Goal: Information Seeking & Learning: Learn about a topic

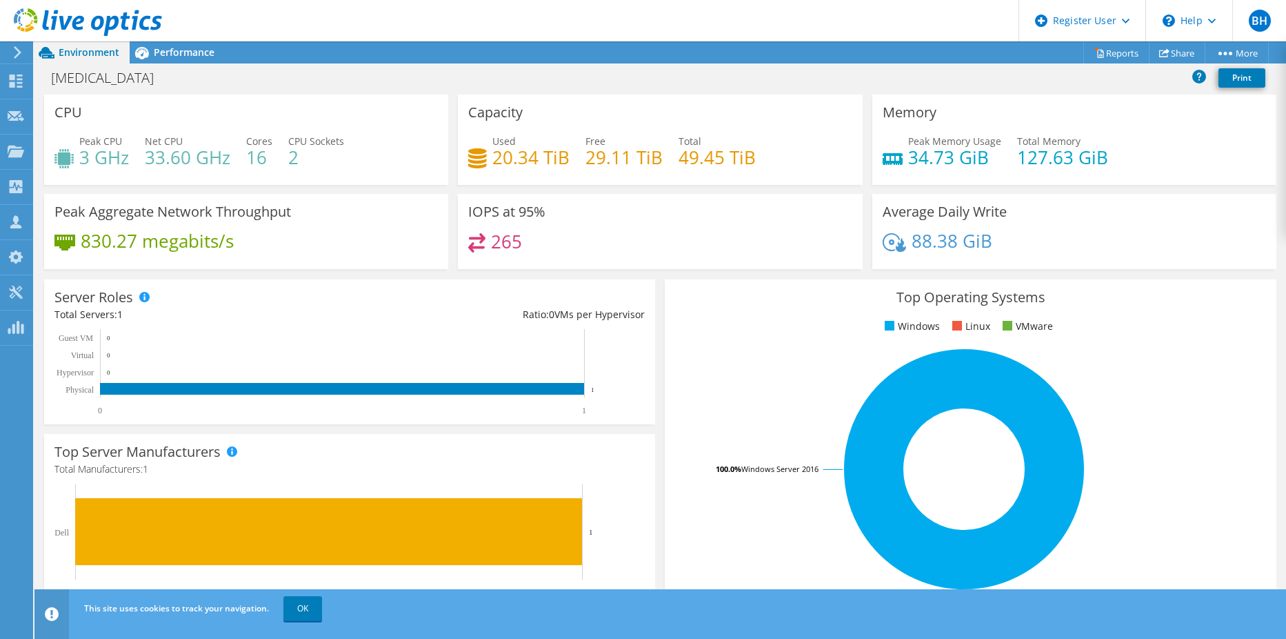
click at [65, 24] on icon at bounding box center [88, 22] width 148 height 28
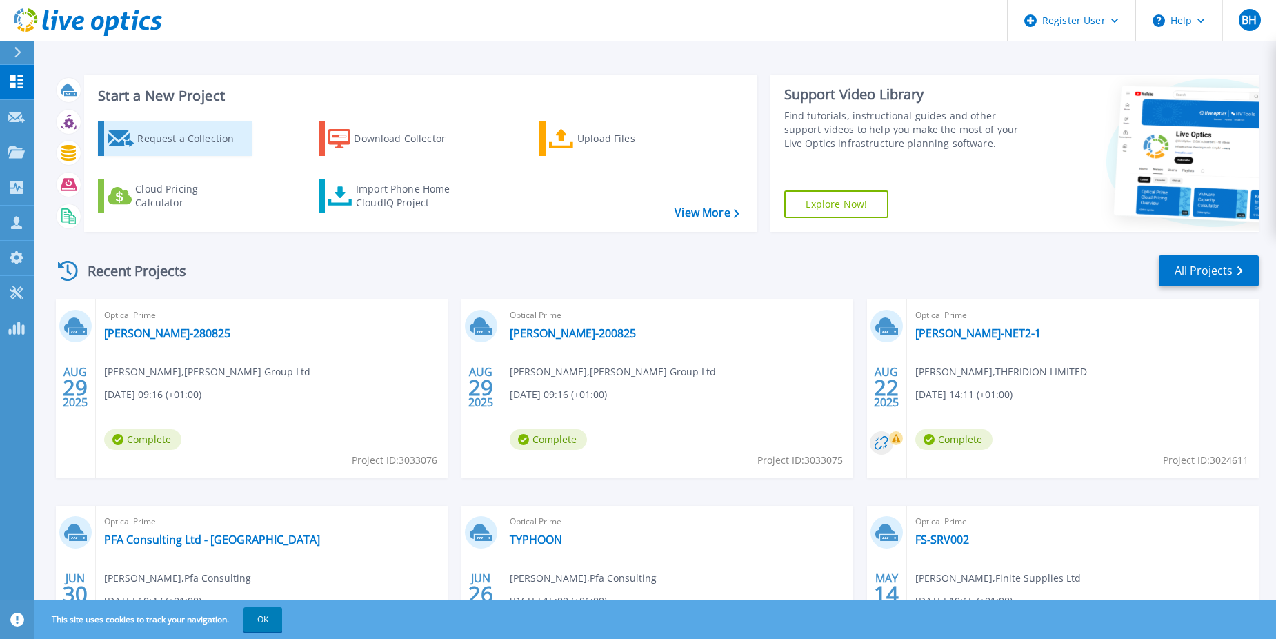
click at [146, 138] on div "Request a Collection" at bounding box center [192, 139] width 110 height 28
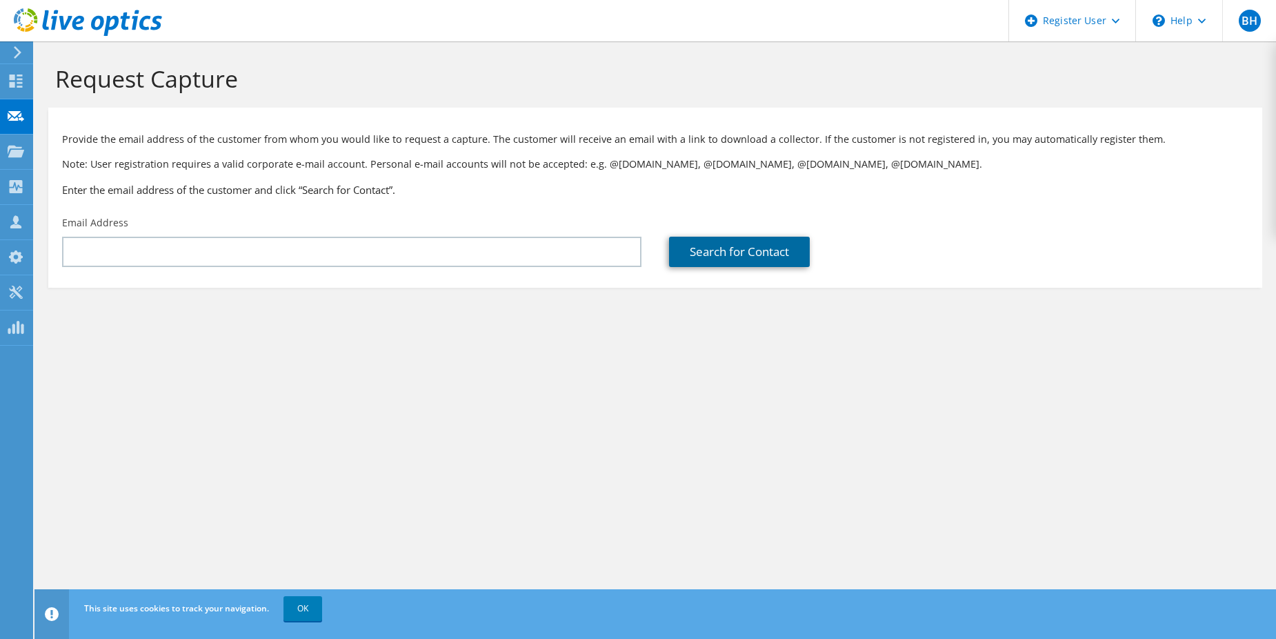
click at [726, 252] on link "Search for Contact" at bounding box center [739, 252] width 141 height 30
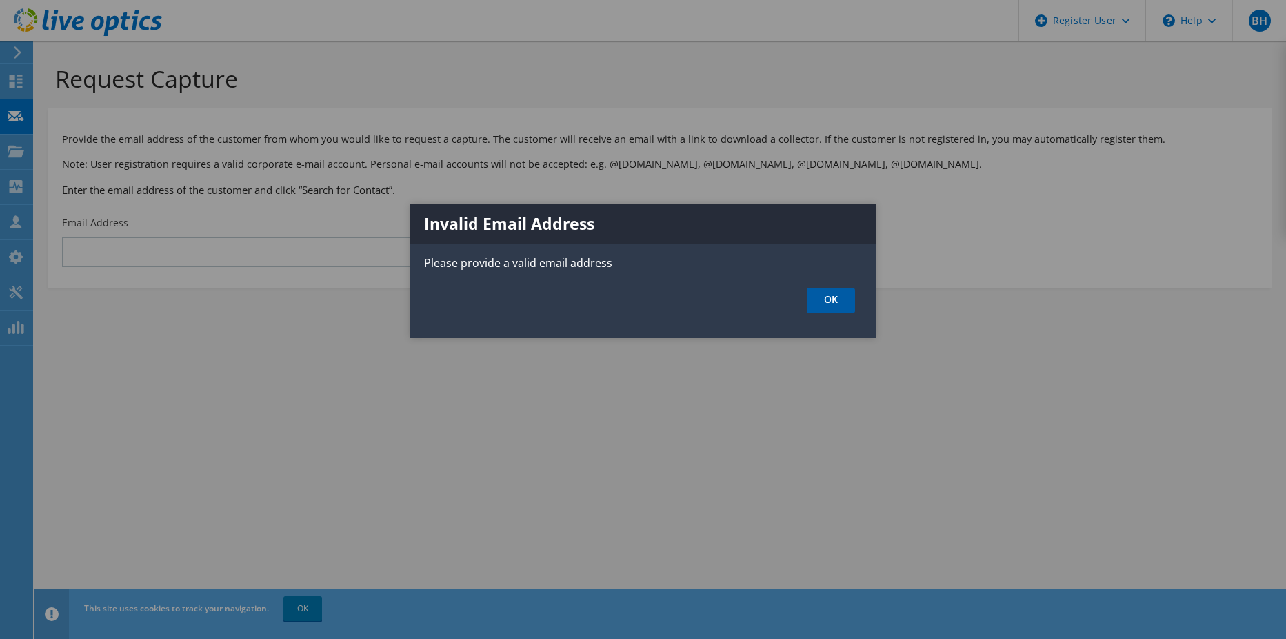
click at [818, 297] on link "OK" at bounding box center [831, 301] width 48 height 26
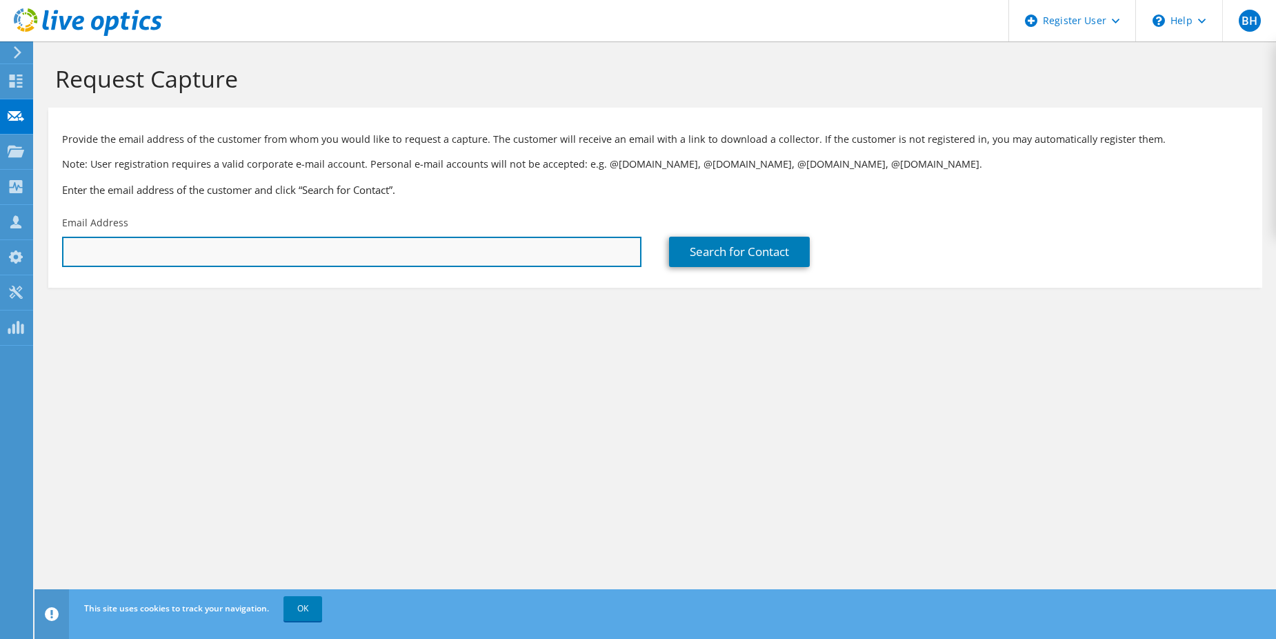
click at [222, 243] on input "text" at bounding box center [351, 252] width 579 height 30
type input "gio.wallace@rezcomm.com"
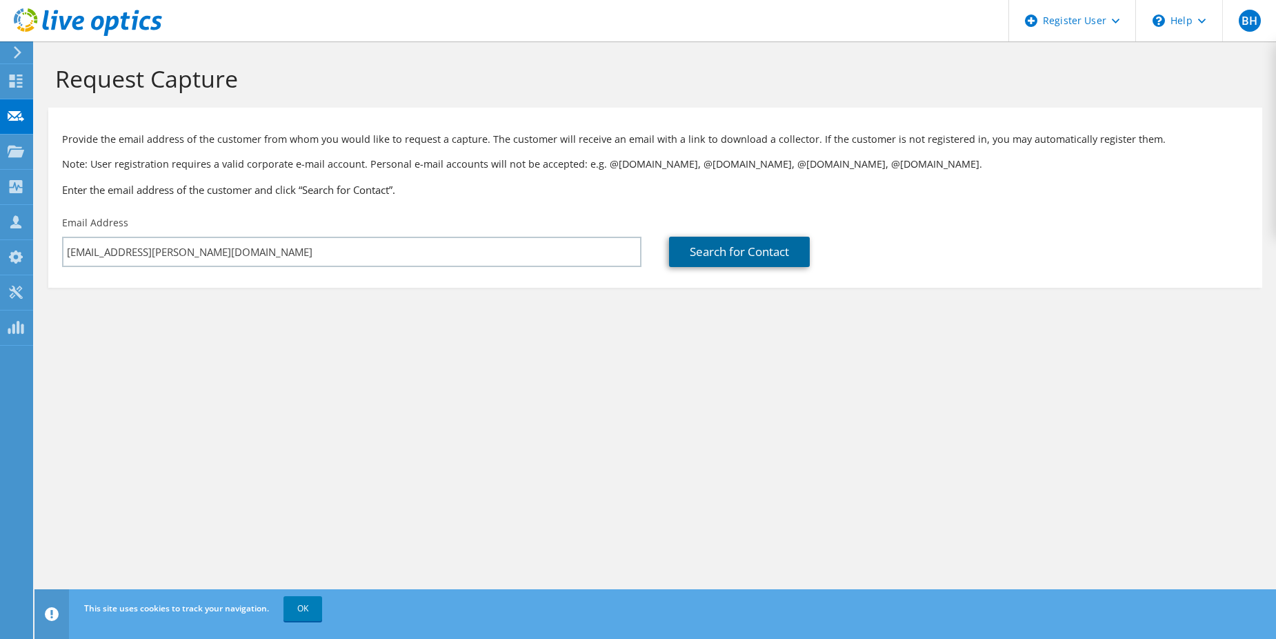
click at [740, 254] on link "Search for Contact" at bounding box center [739, 252] width 141 height 30
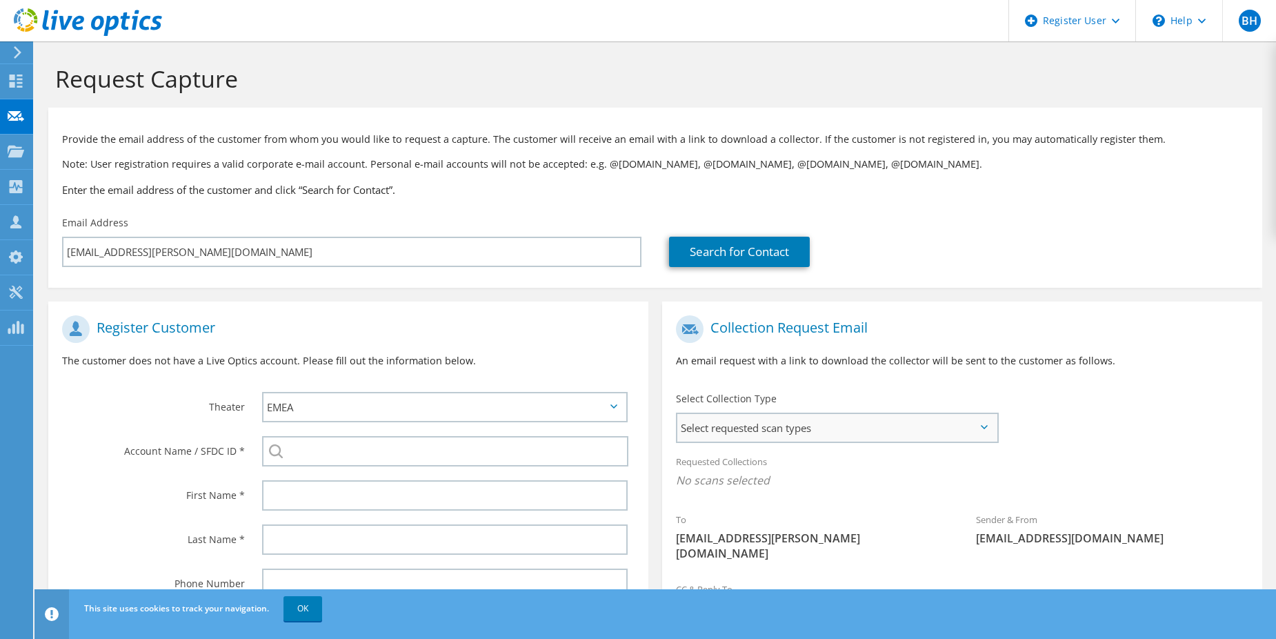
click at [776, 427] on span "Select requested scan types" at bounding box center [836, 428] width 319 height 28
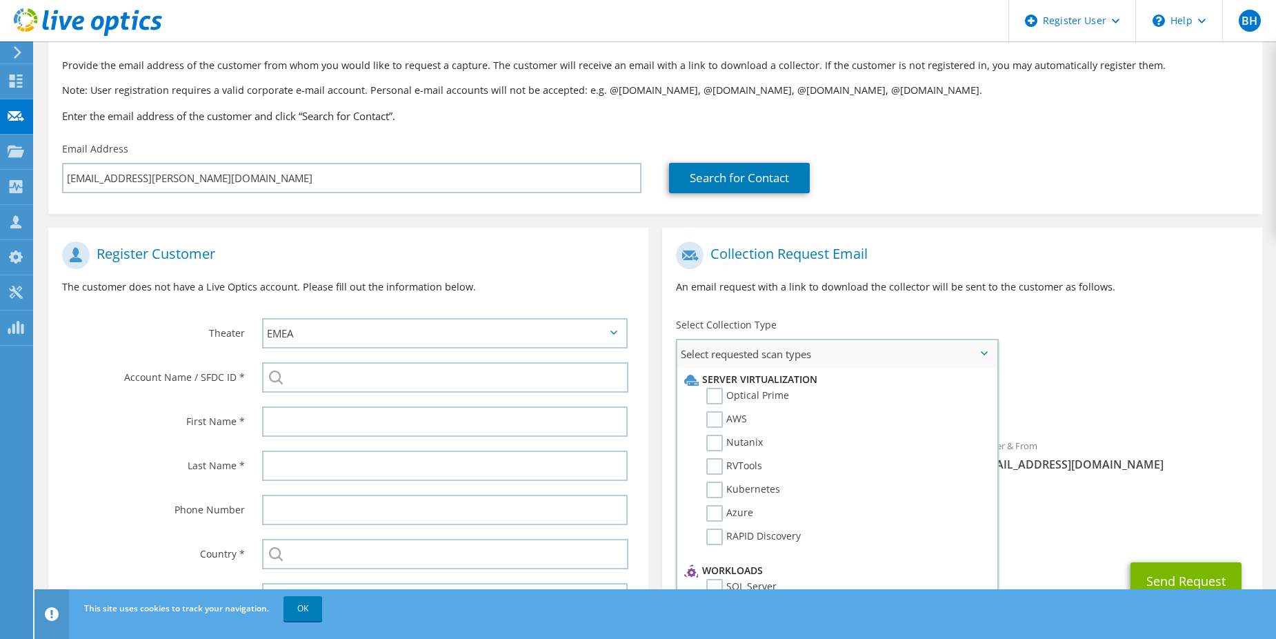
scroll to position [145, 0]
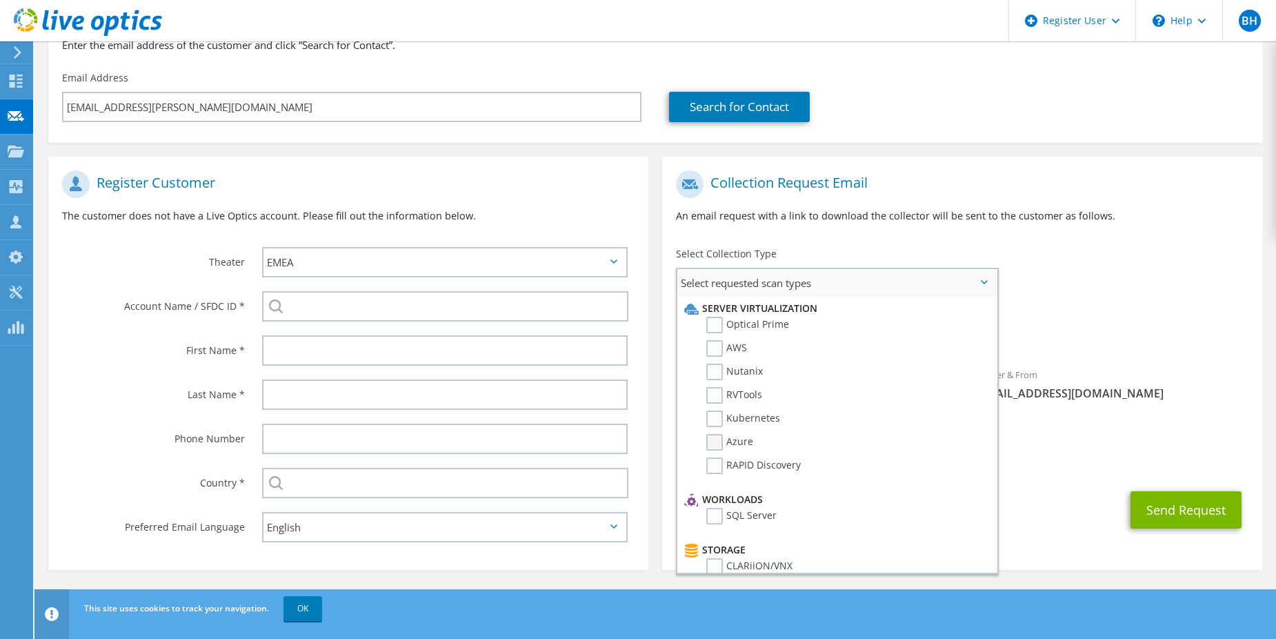
click at [720, 441] on label "Azure" at bounding box center [729, 442] width 47 height 17
click at [0, 0] on input "Azure" at bounding box center [0, 0] width 0 height 0
click at [864, 193] on h1 "Collection Request Email" at bounding box center [959, 184] width 566 height 28
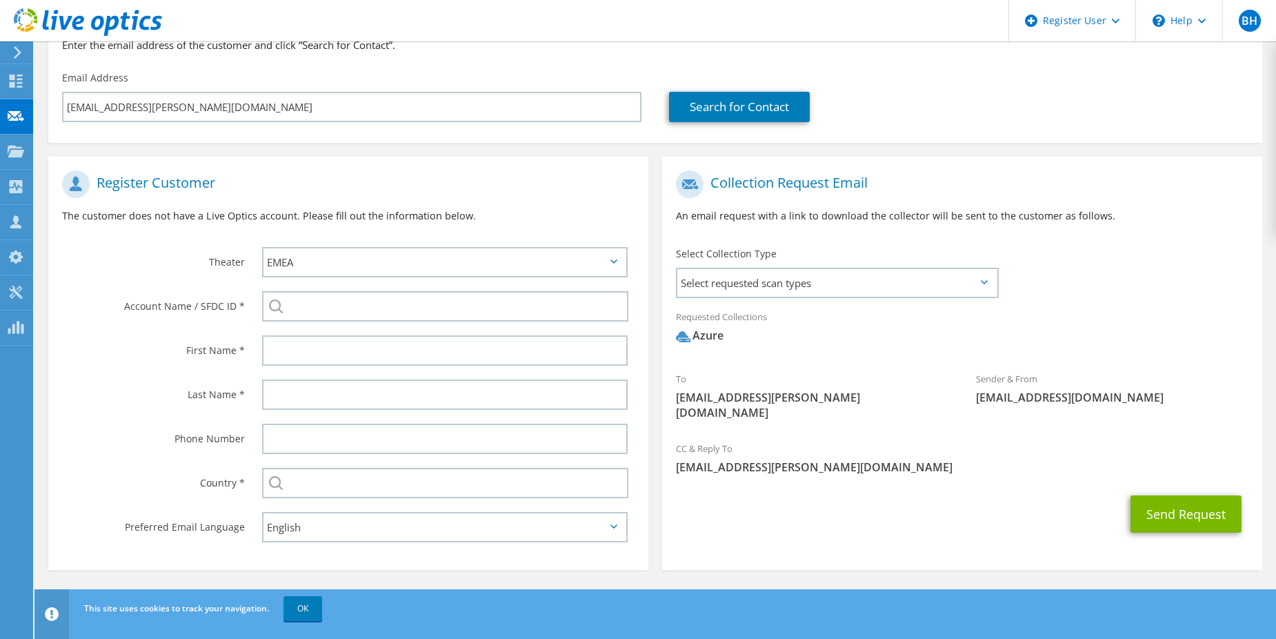
drag, startPoint x: 692, startPoint y: 334, endPoint x: 763, endPoint y: 332, distance: 71.1
click at [763, 332] on span "Azure" at bounding box center [962, 339] width 572 height 23
drag, startPoint x: 104, startPoint y: 157, endPoint x: 88, endPoint y: 149, distance: 18.5
click at [104, 157] on section "Register Customer The customer does not have a Live Optics account. Please fill…" at bounding box center [348, 363] width 600 height 413
click at [12, 152] on use at bounding box center [16, 151] width 17 height 12
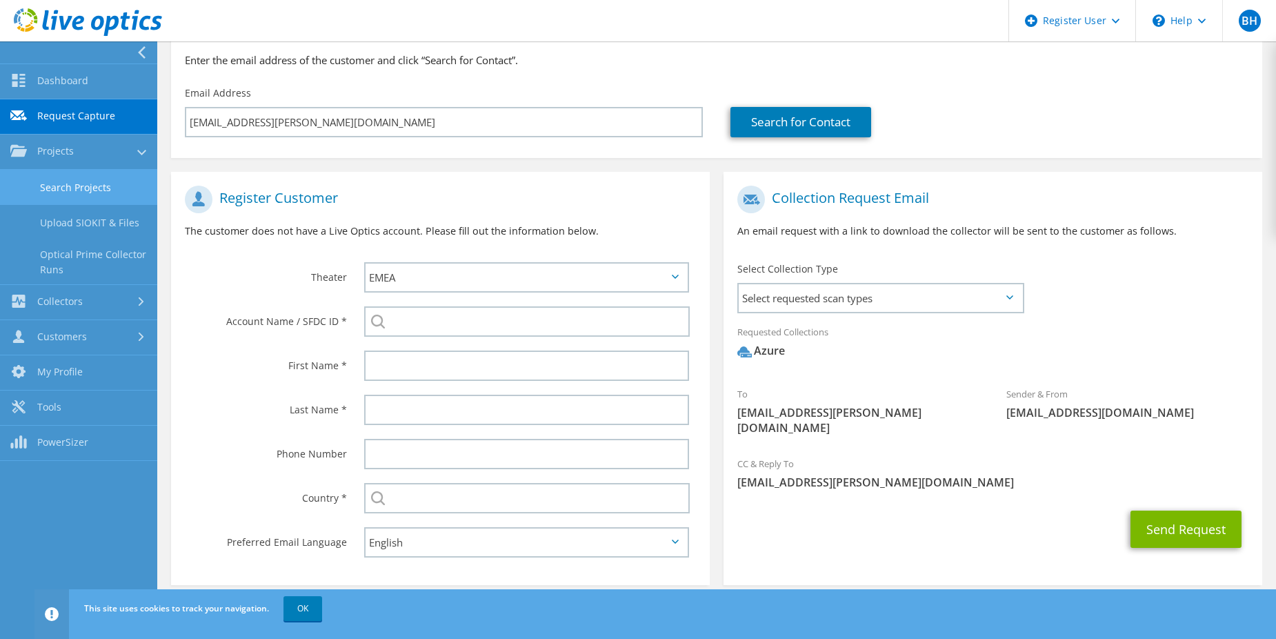
click at [110, 181] on link "Search Projects" at bounding box center [78, 187] width 157 height 35
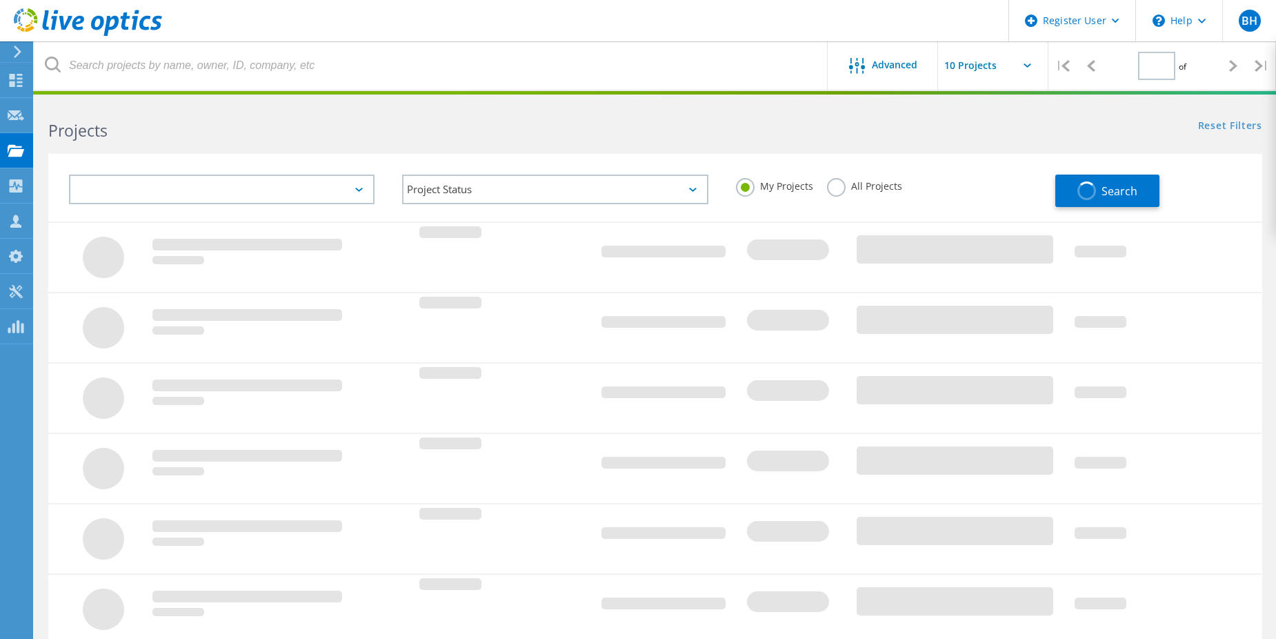
type input "1"
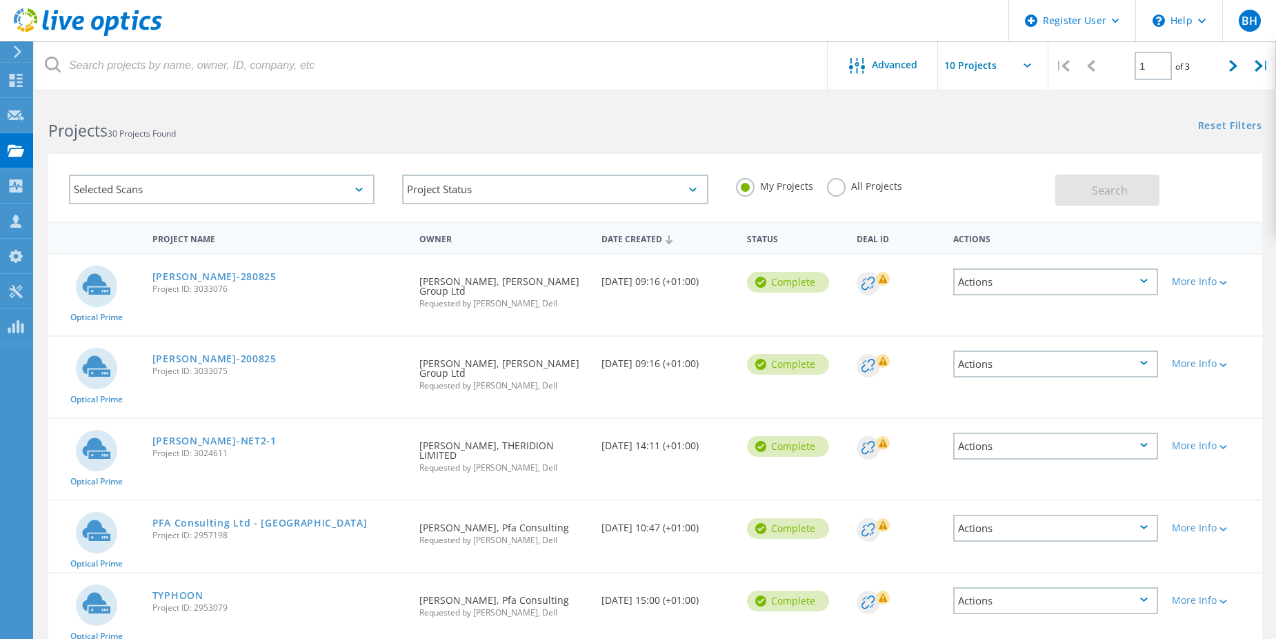
click at [200, 192] on div "Selected Scans" at bounding box center [222, 189] width 306 height 30
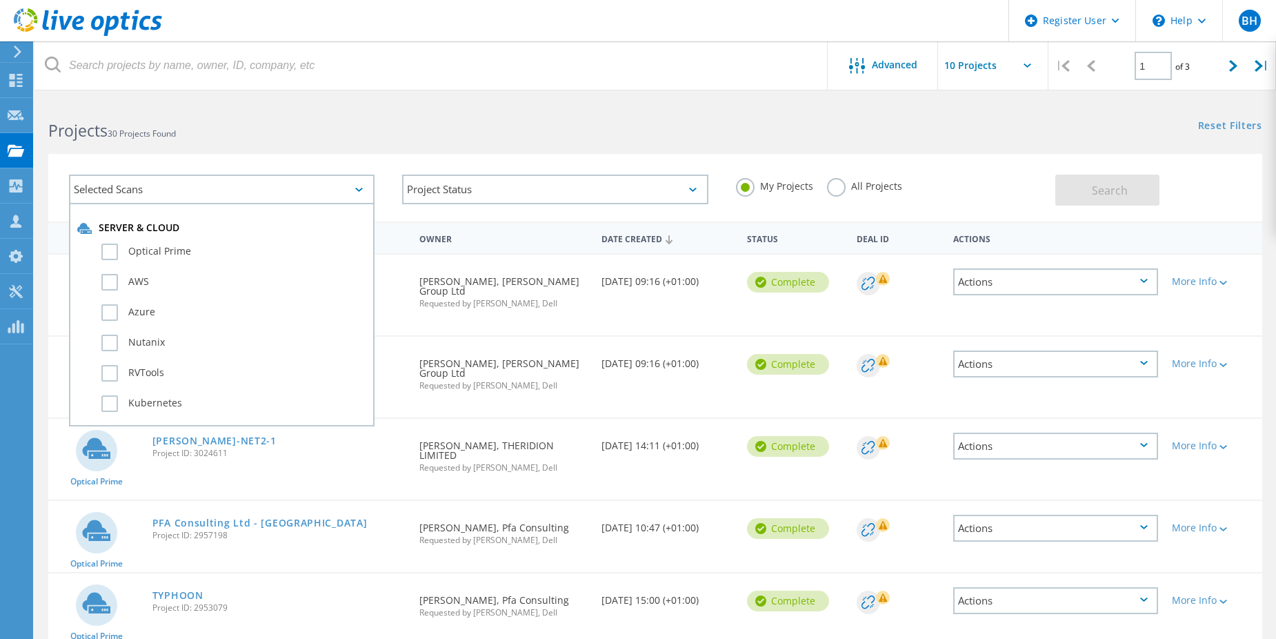
click at [200, 192] on div "Selected Scans" at bounding box center [222, 189] width 306 height 30
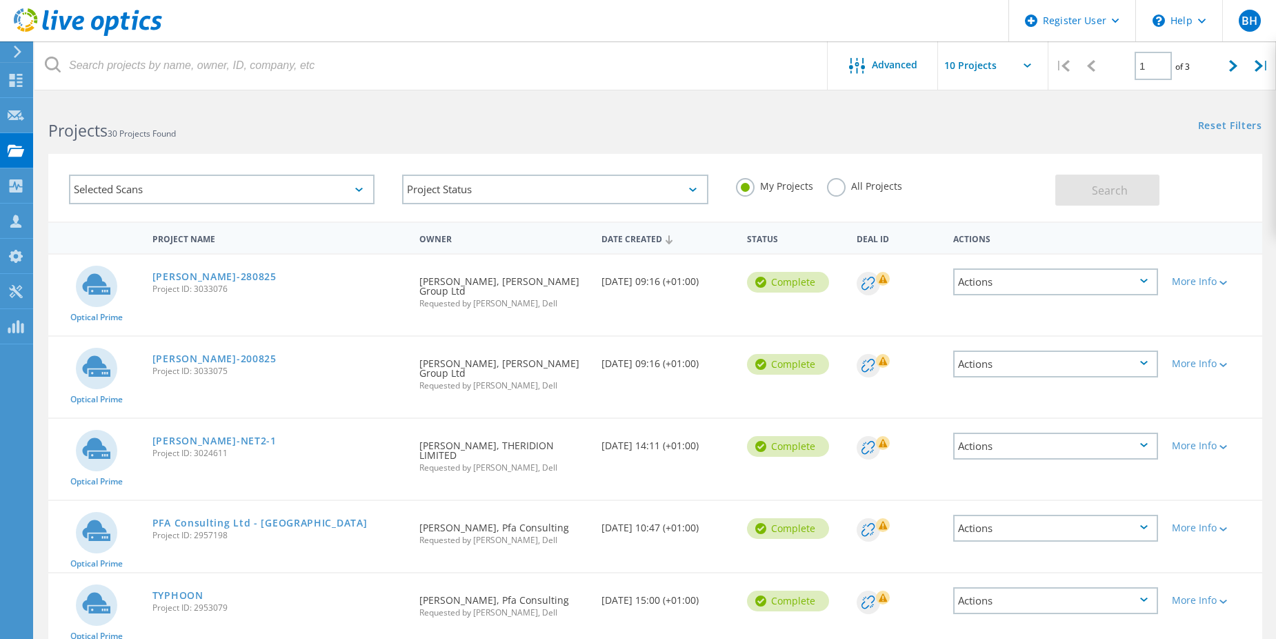
click at [839, 191] on label "All Projects" at bounding box center [864, 184] width 75 height 13
click at [0, 0] on input "All Projects" at bounding box center [0, 0] width 0 height 0
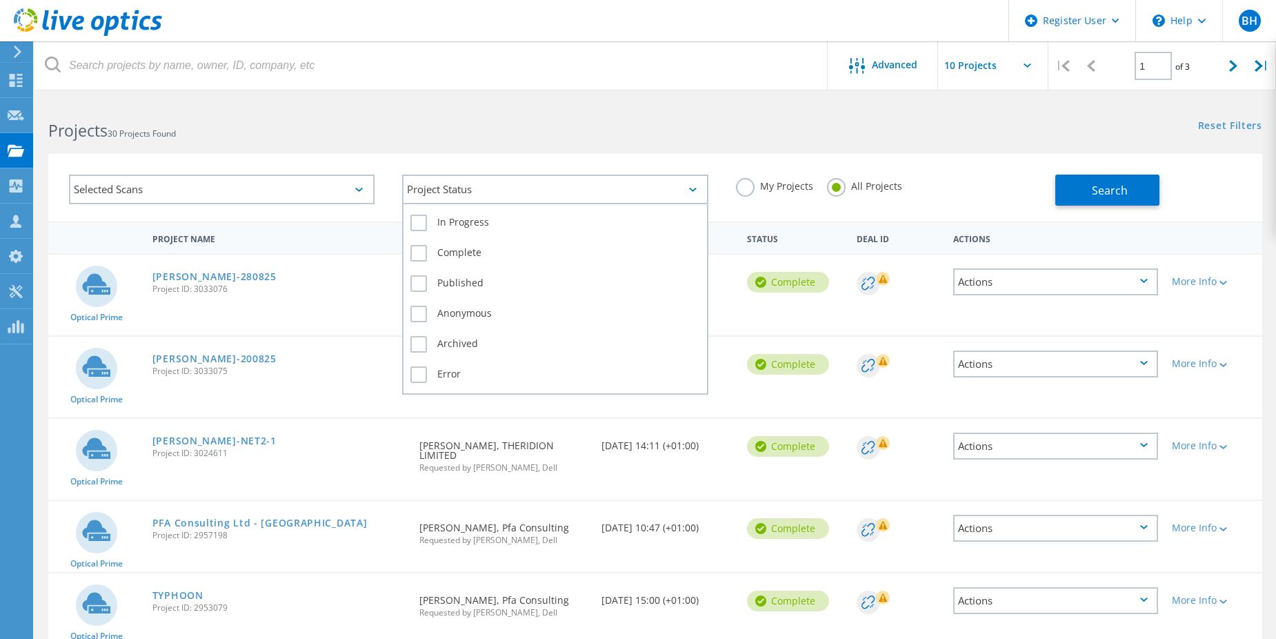
click at [493, 184] on div "Project Status" at bounding box center [555, 189] width 306 height 30
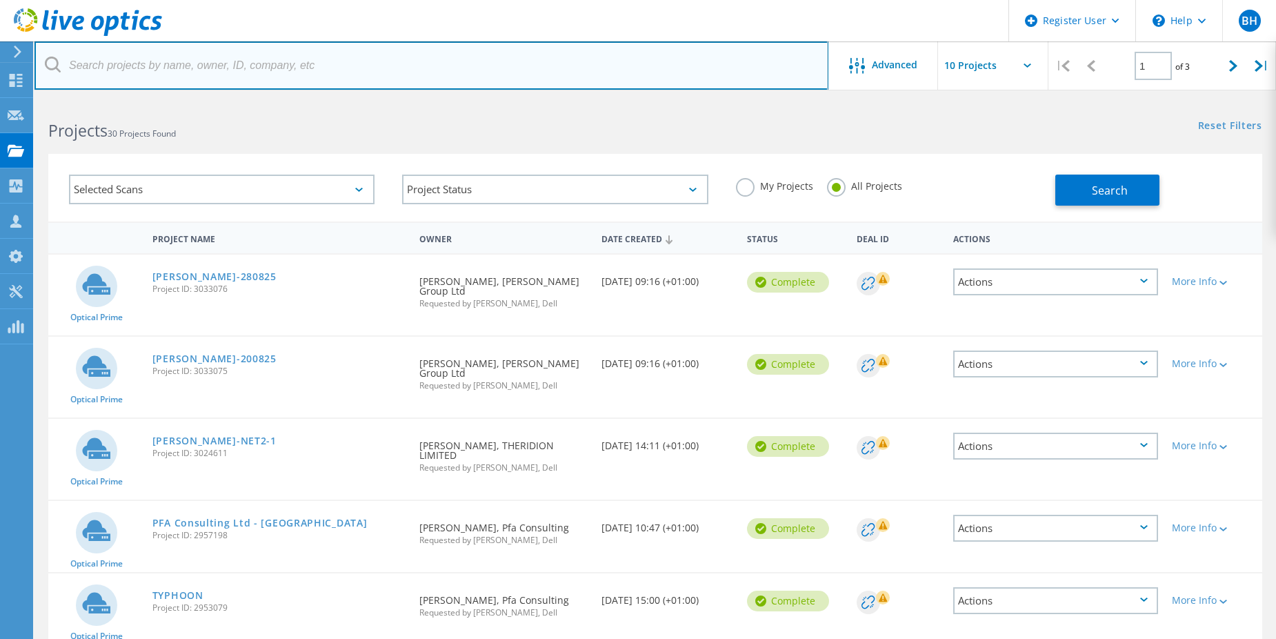
click at [440, 66] on input "text" at bounding box center [431, 65] width 794 height 48
paste input "3045268"
type input "3045268"
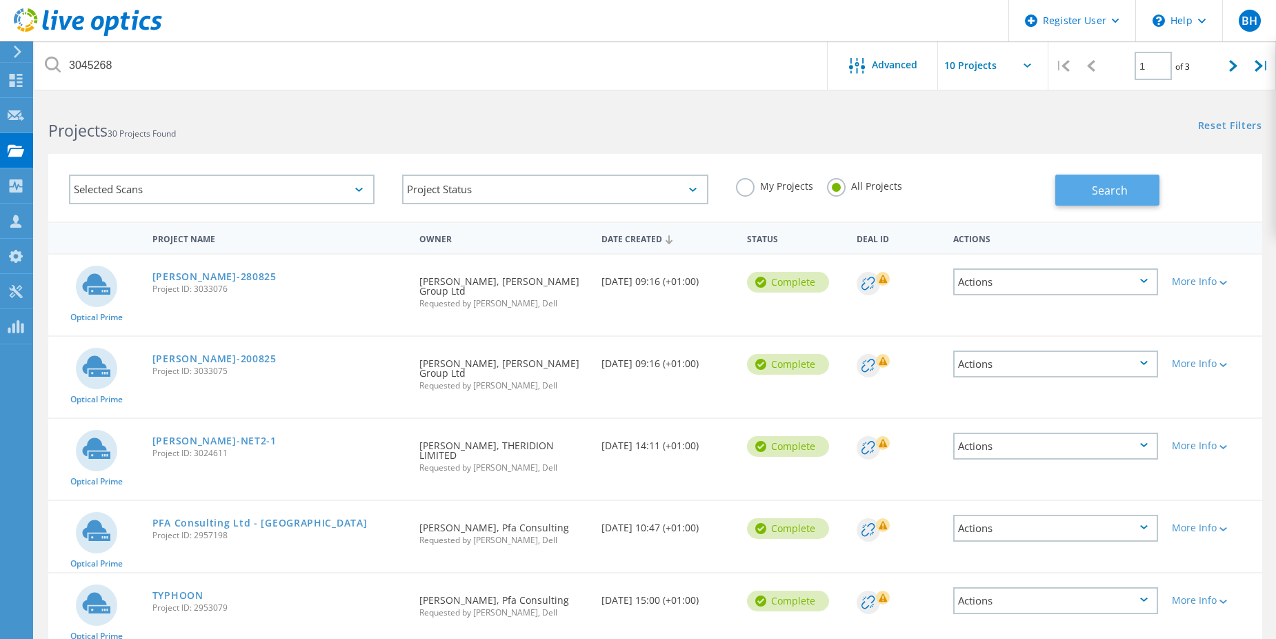
click at [1077, 192] on button "Search" at bounding box center [1107, 189] width 104 height 31
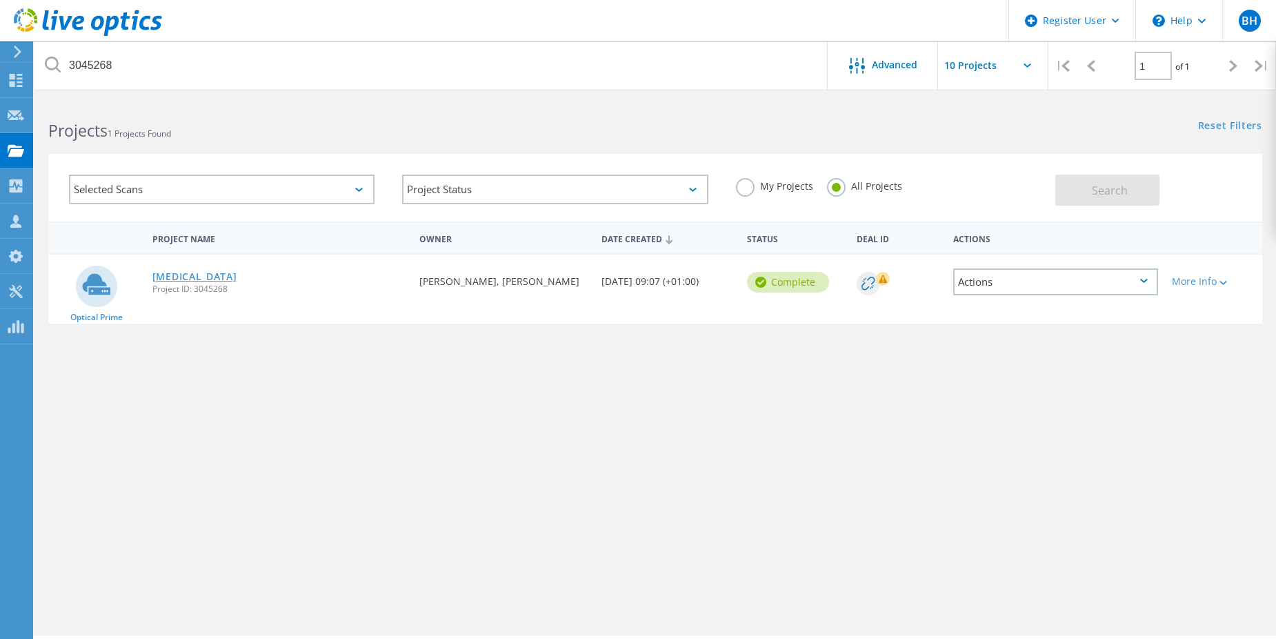
click at [177, 277] on link "[MEDICAL_DATA]" at bounding box center [194, 277] width 85 height 10
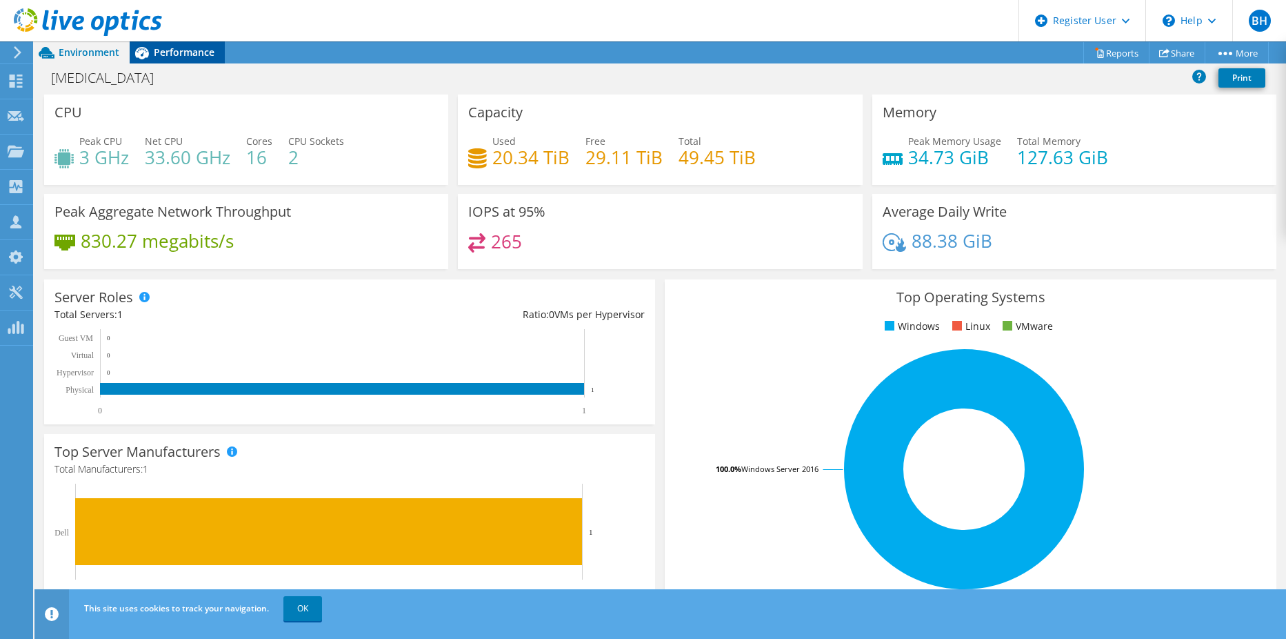
click at [201, 48] on span "Performance" at bounding box center [184, 52] width 61 height 13
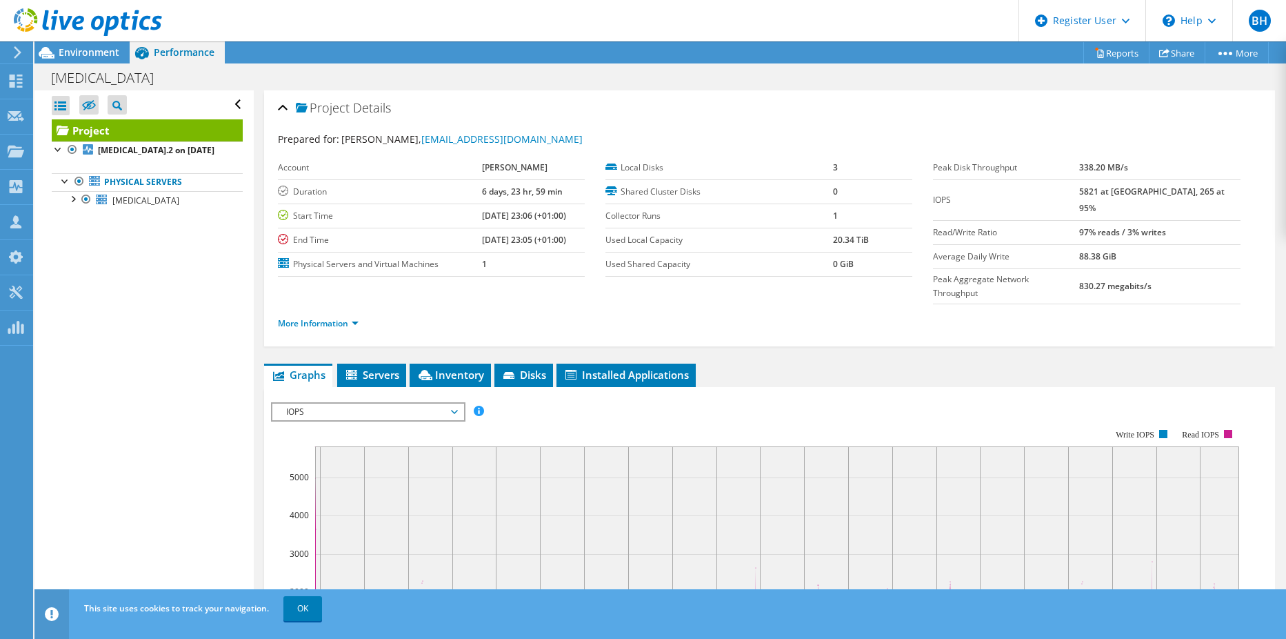
click at [315, 403] on span "IOPS" at bounding box center [367, 411] width 177 height 17
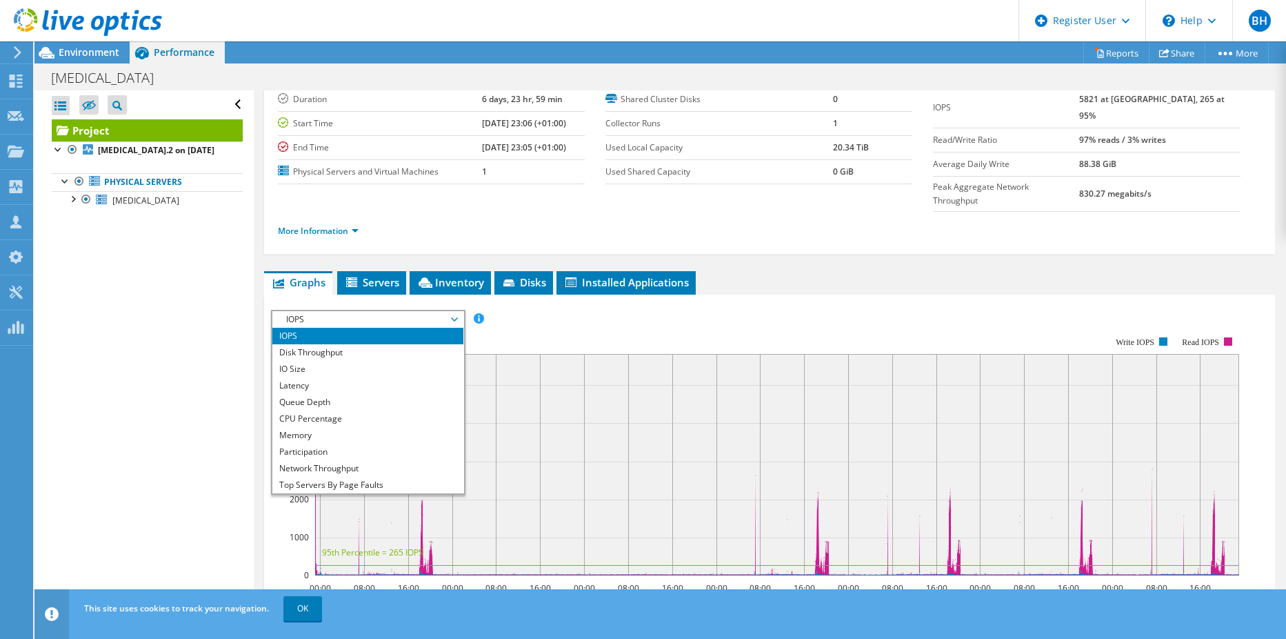
scroll to position [138, 0]
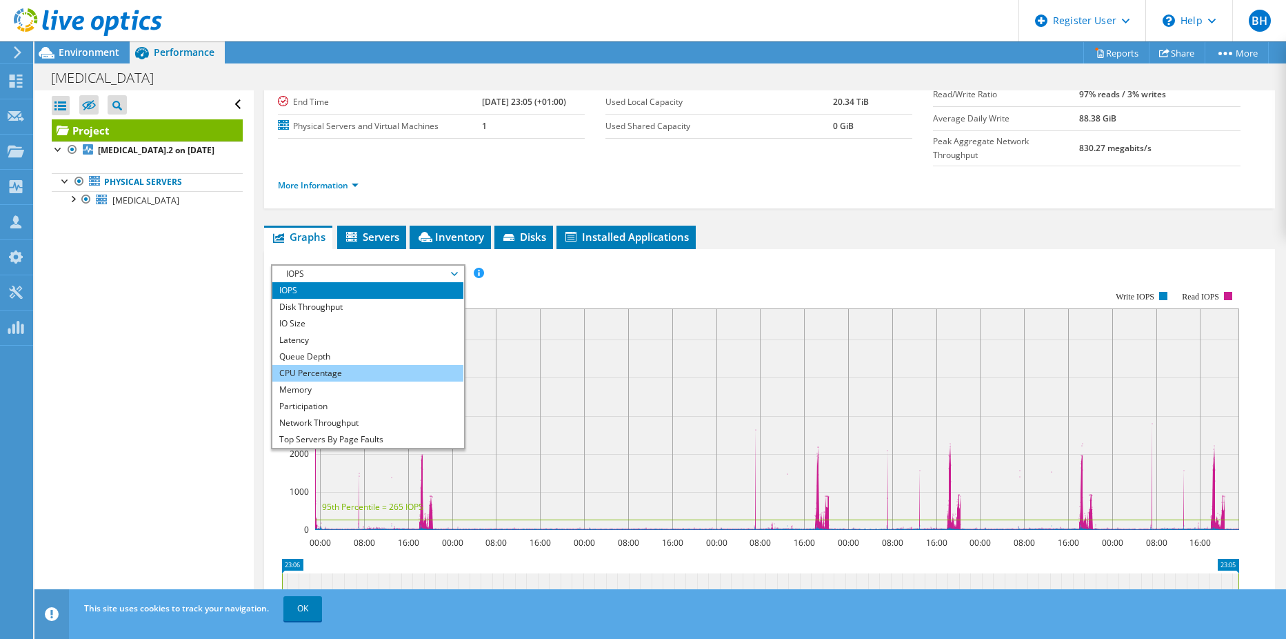
click at [399, 365] on li "CPU Percentage" at bounding box center [367, 373] width 191 height 17
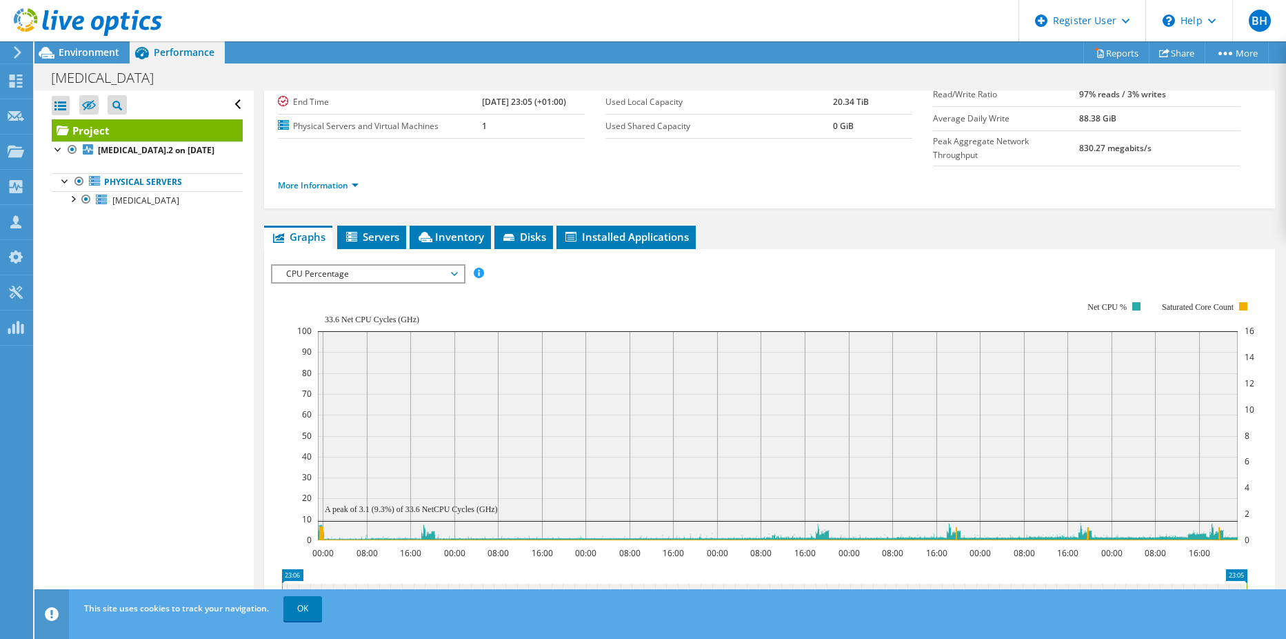
click at [394, 266] on span "CPU Percentage" at bounding box center [367, 274] width 177 height 17
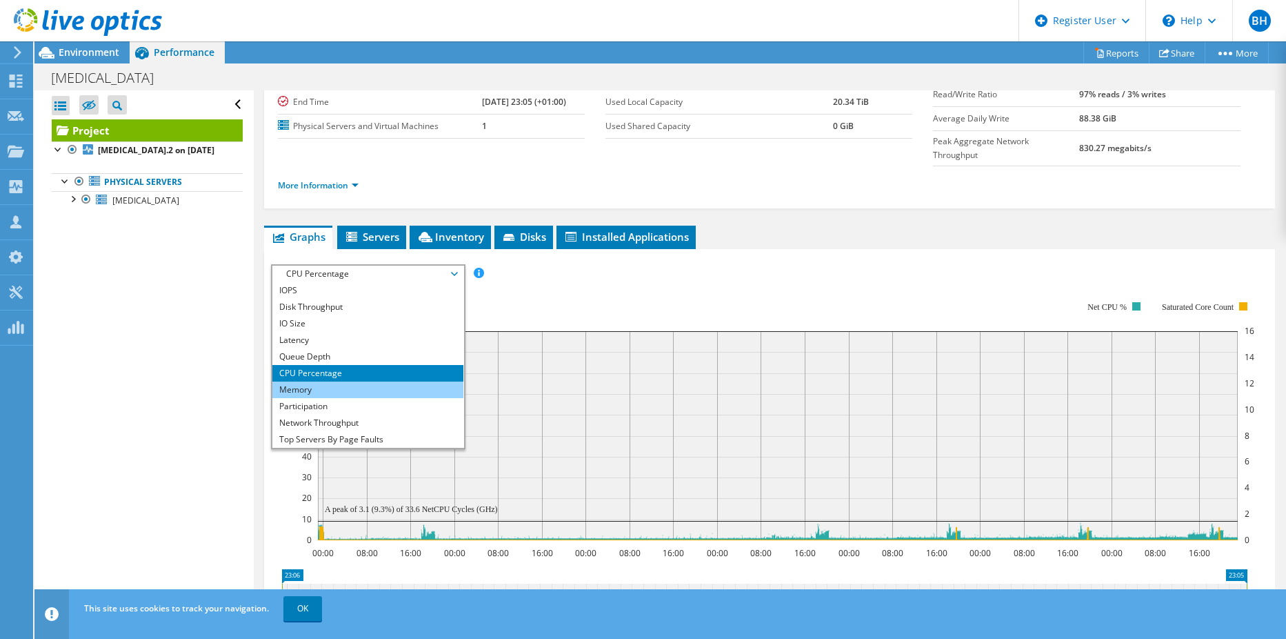
click at [335, 381] on li "Memory" at bounding box center [367, 389] width 191 height 17
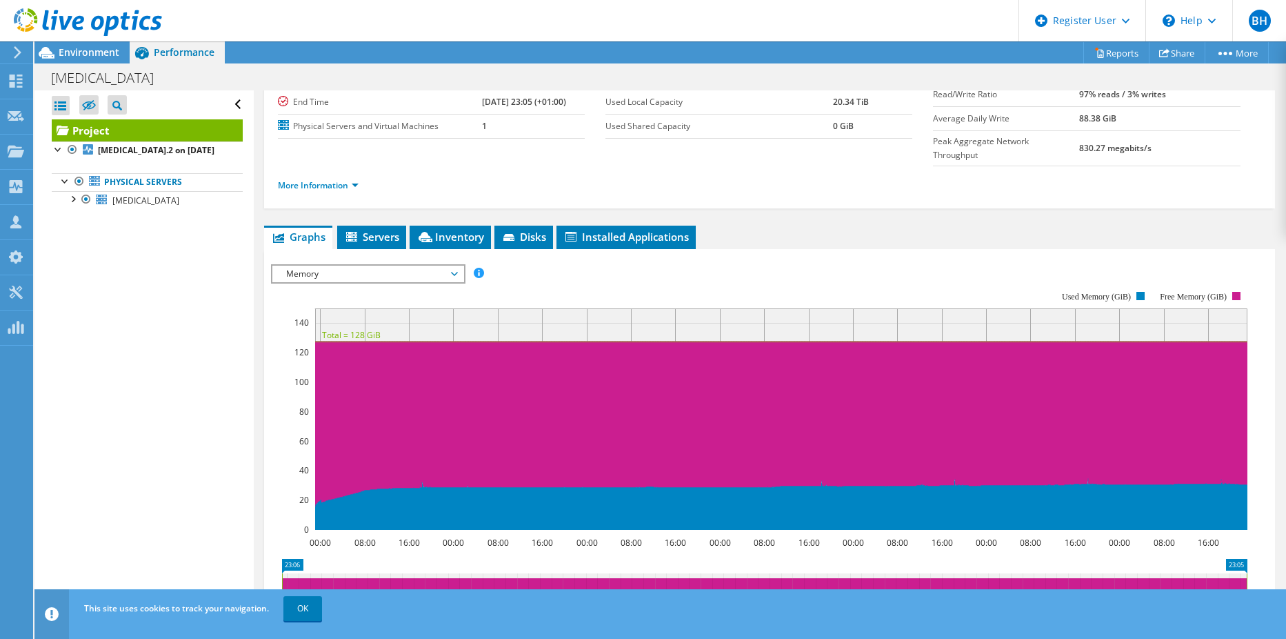
click at [328, 266] on span "Memory" at bounding box center [367, 274] width 177 height 17
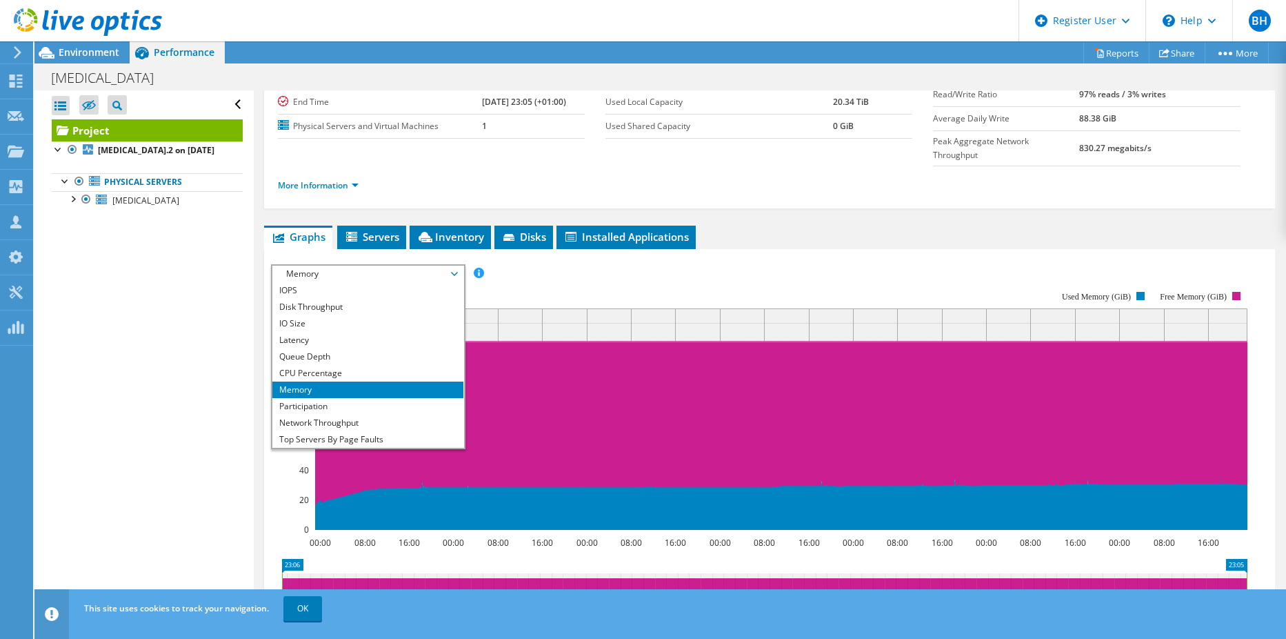
click at [328, 266] on span "Memory" at bounding box center [367, 274] width 177 height 17
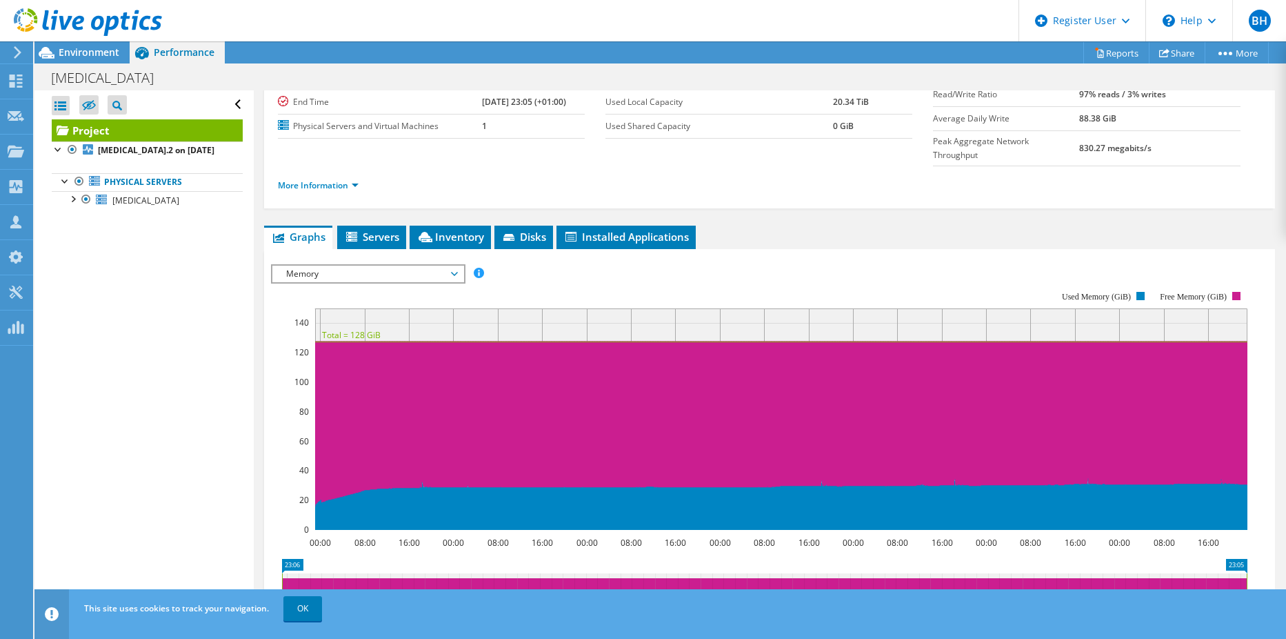
click at [324, 266] on span "Memory" at bounding box center [367, 274] width 177 height 17
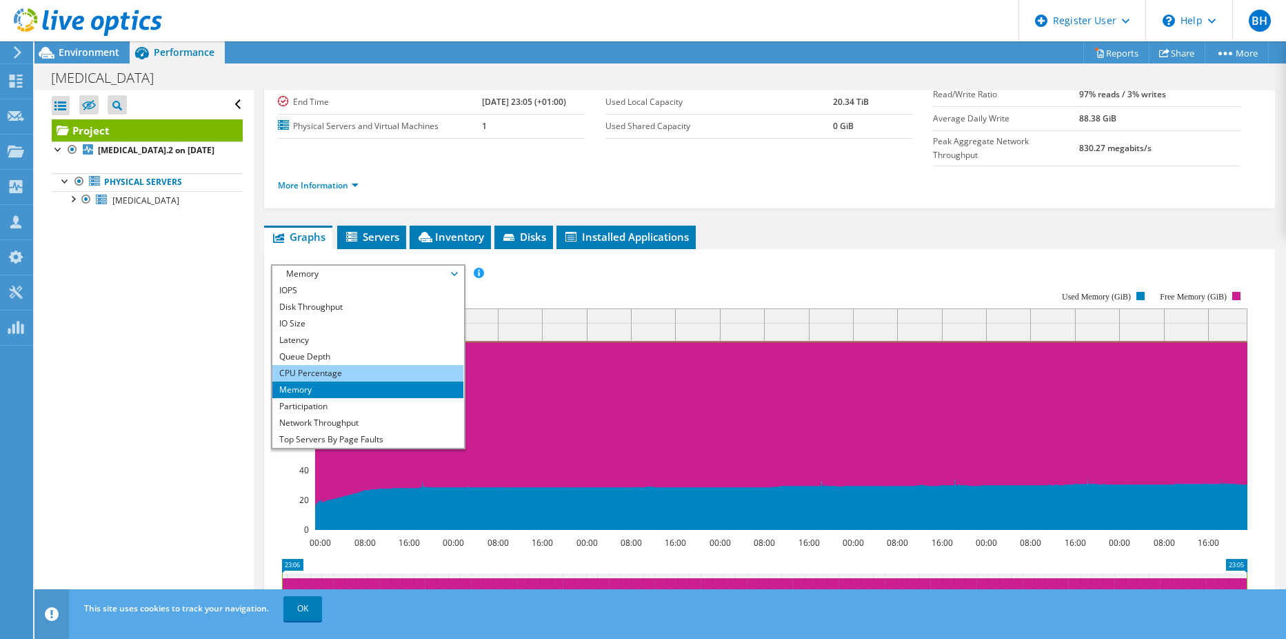
click at [333, 365] on li "CPU Percentage" at bounding box center [367, 373] width 191 height 17
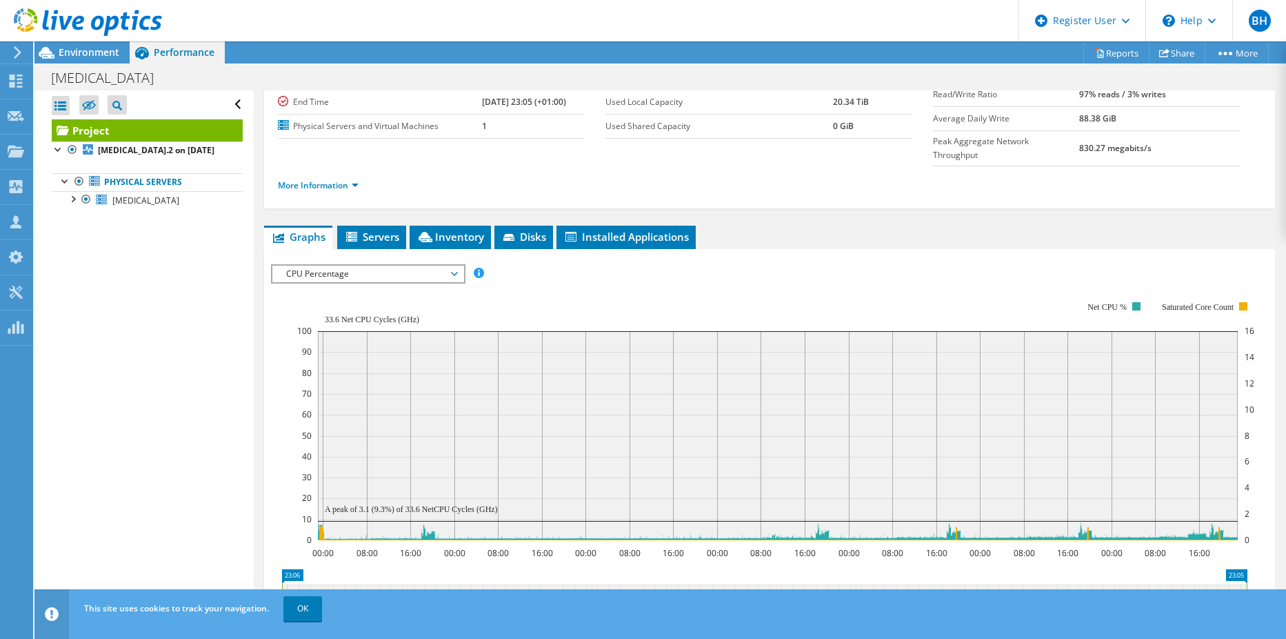
click at [299, 266] on span "CPU Percentage" at bounding box center [367, 274] width 177 height 17
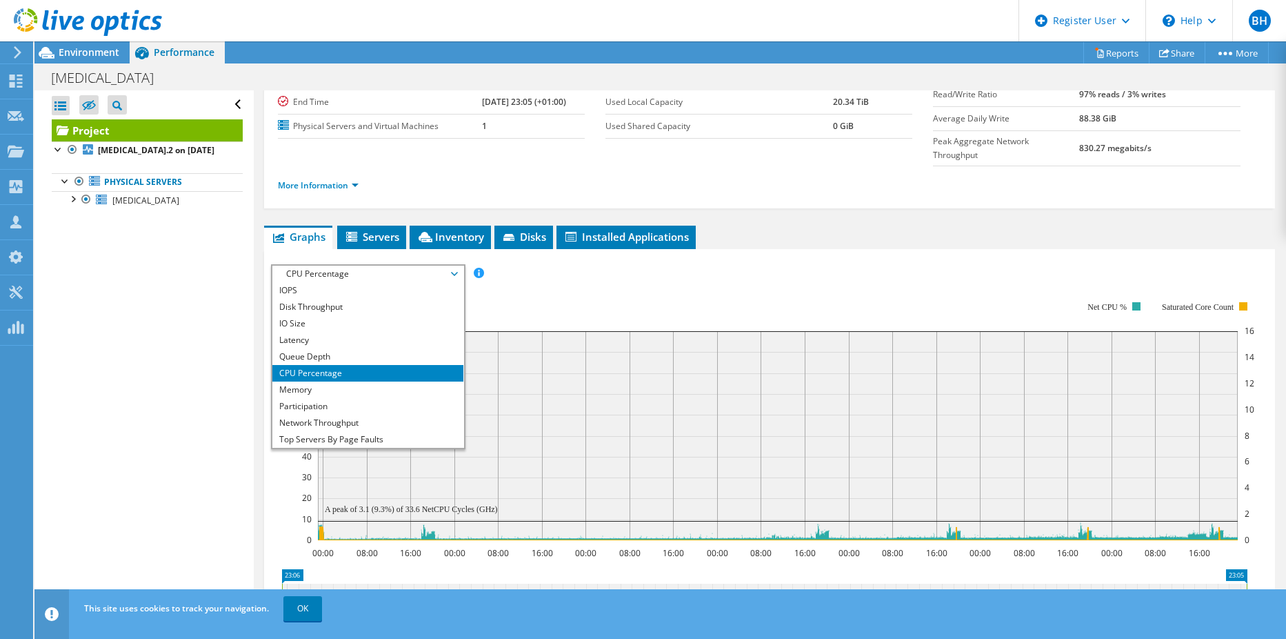
click at [301, 266] on span "CPU Percentage" at bounding box center [367, 274] width 177 height 17
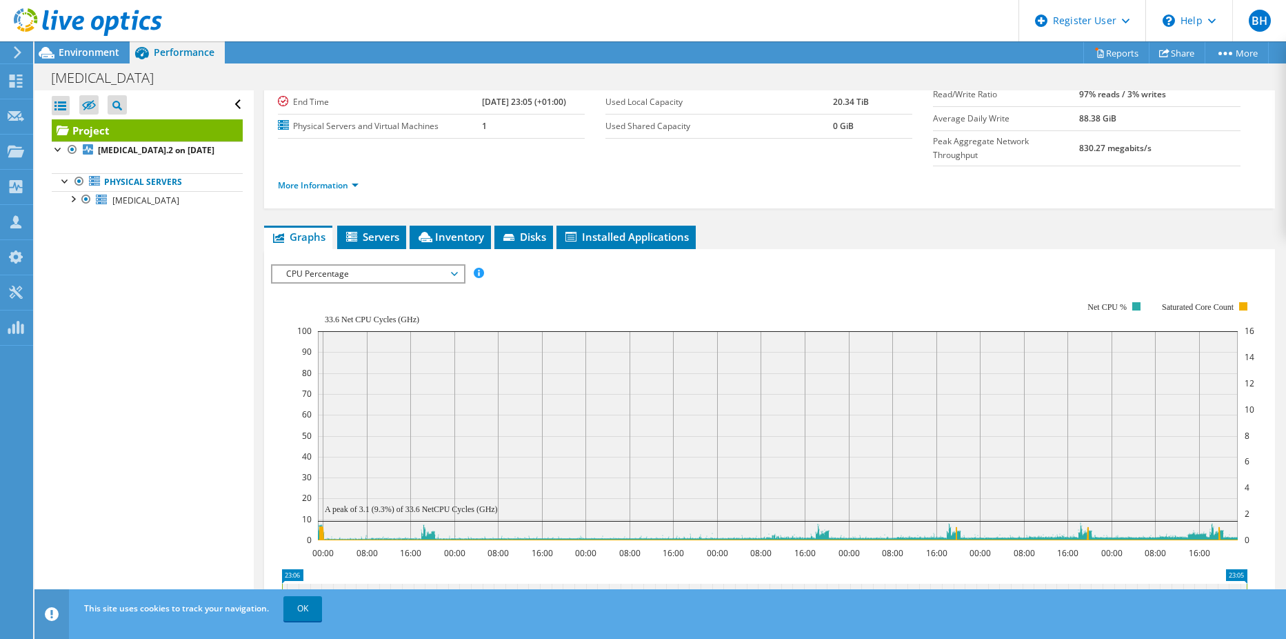
click at [374, 266] on span "CPU Percentage" at bounding box center [367, 274] width 177 height 17
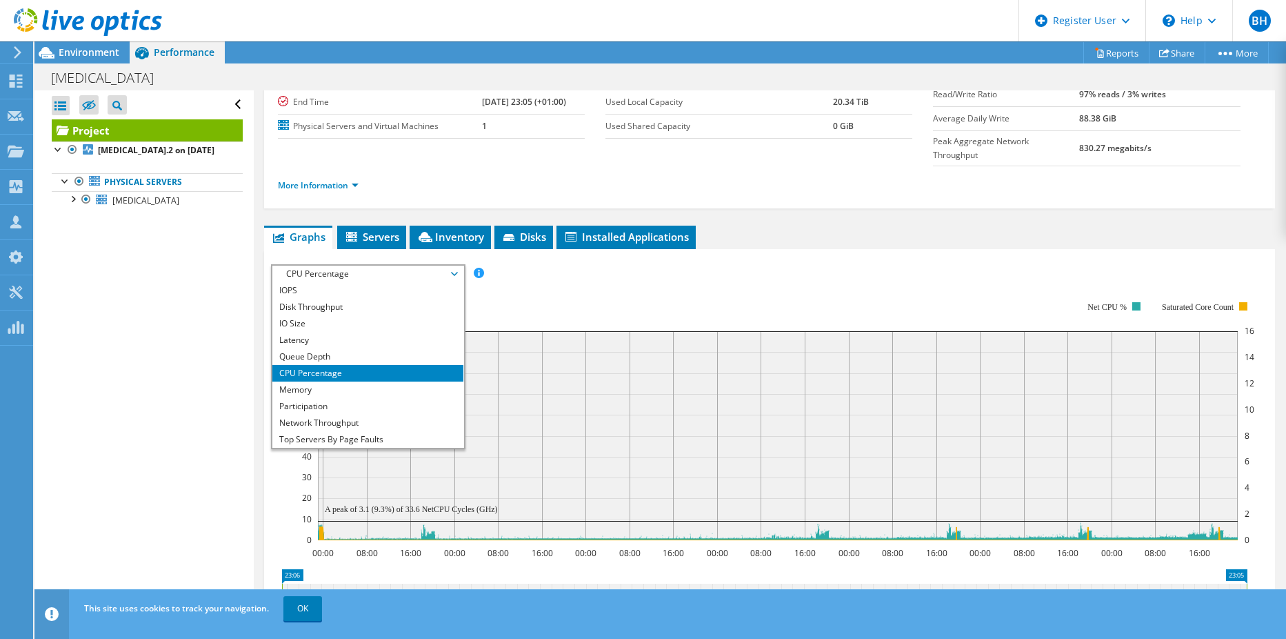
click at [374, 266] on span "CPU Percentage" at bounding box center [367, 274] width 177 height 17
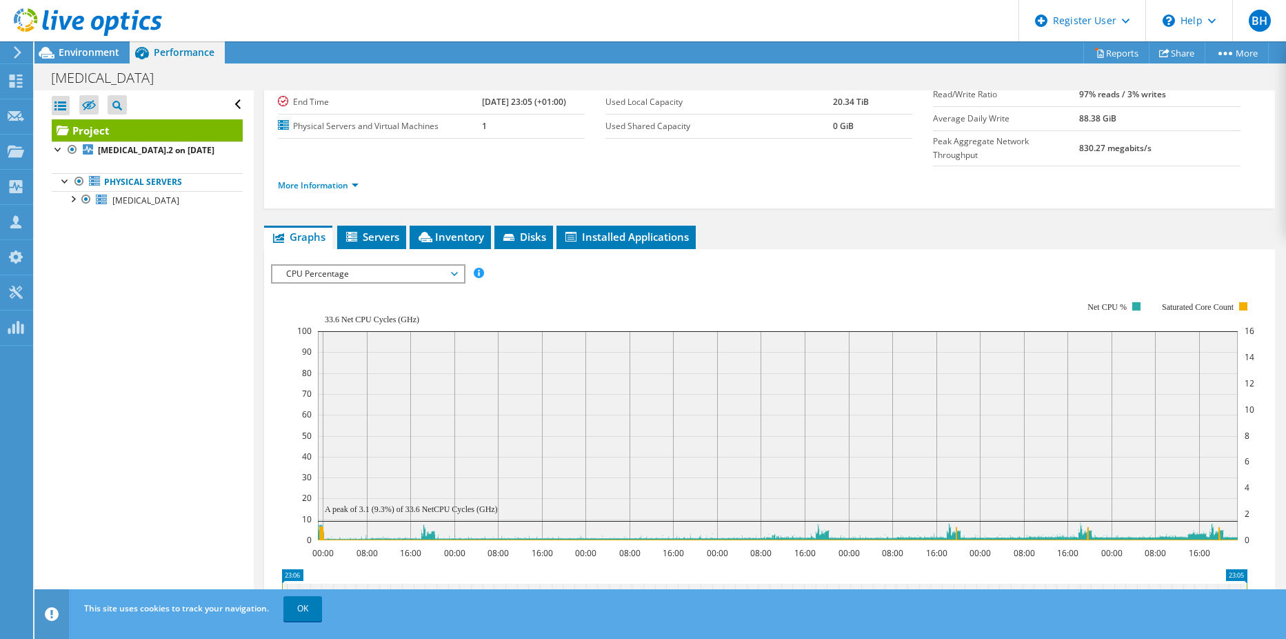
click at [133, 56] on icon at bounding box center [142, 53] width 24 height 24
click at [92, 56] on span "Environment" at bounding box center [89, 52] width 61 height 13
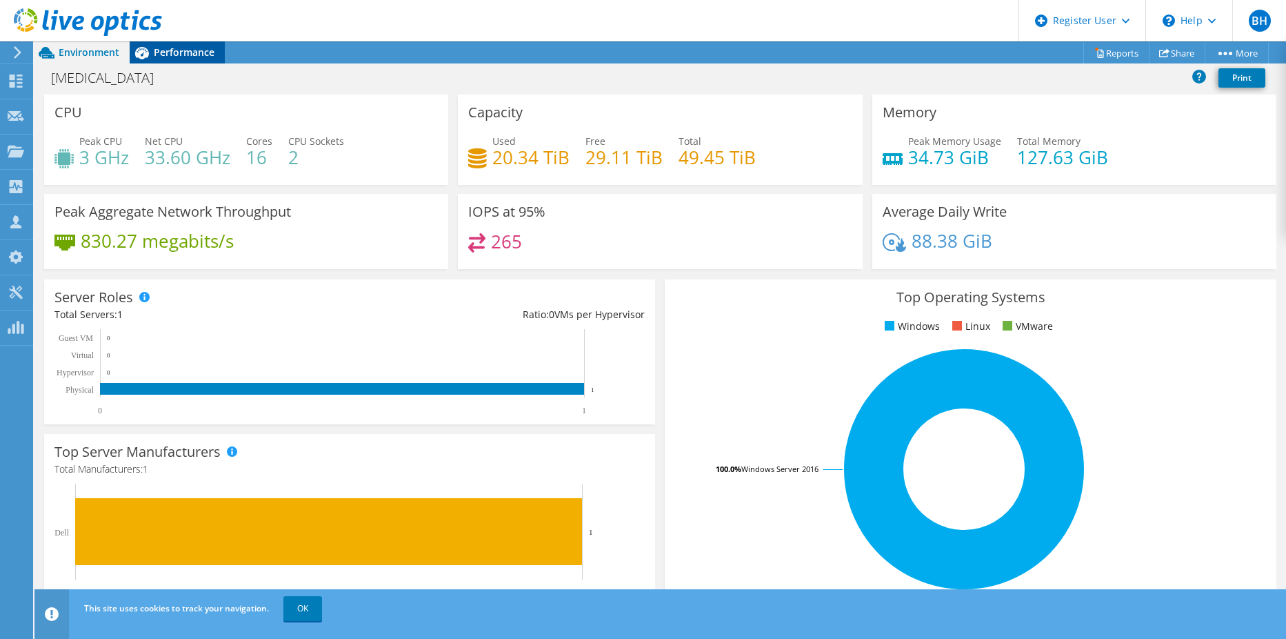
click at [208, 46] on span "Performance" at bounding box center [184, 52] width 61 height 13
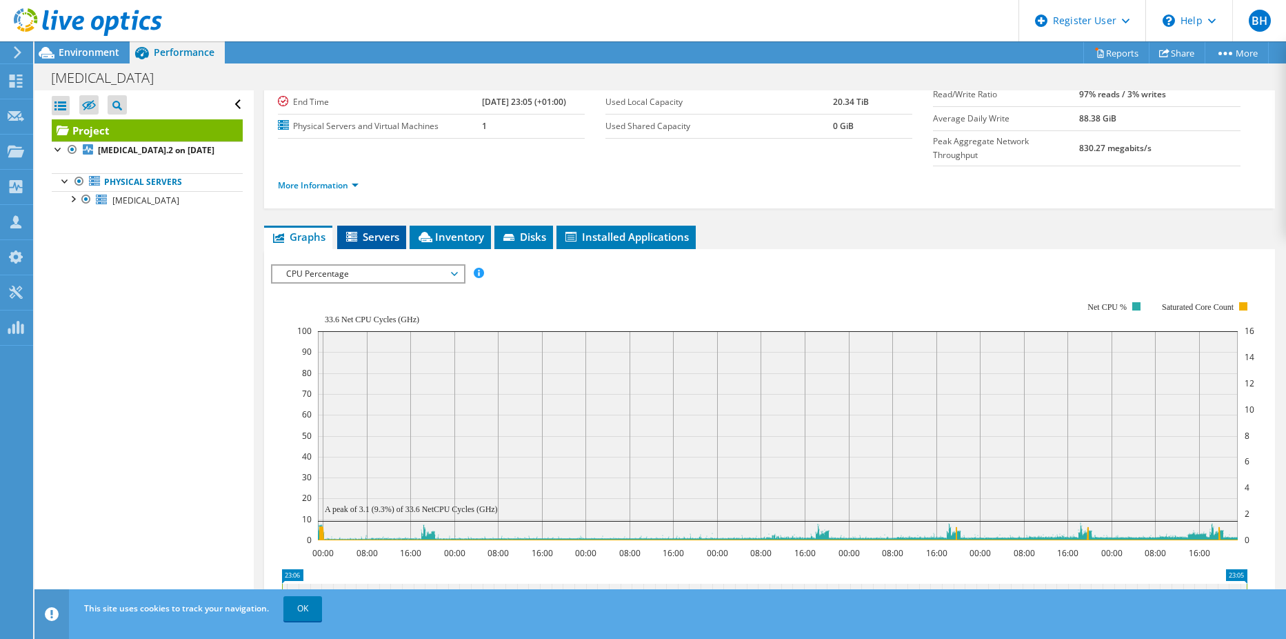
click at [396, 226] on li "Servers" at bounding box center [371, 237] width 69 height 23
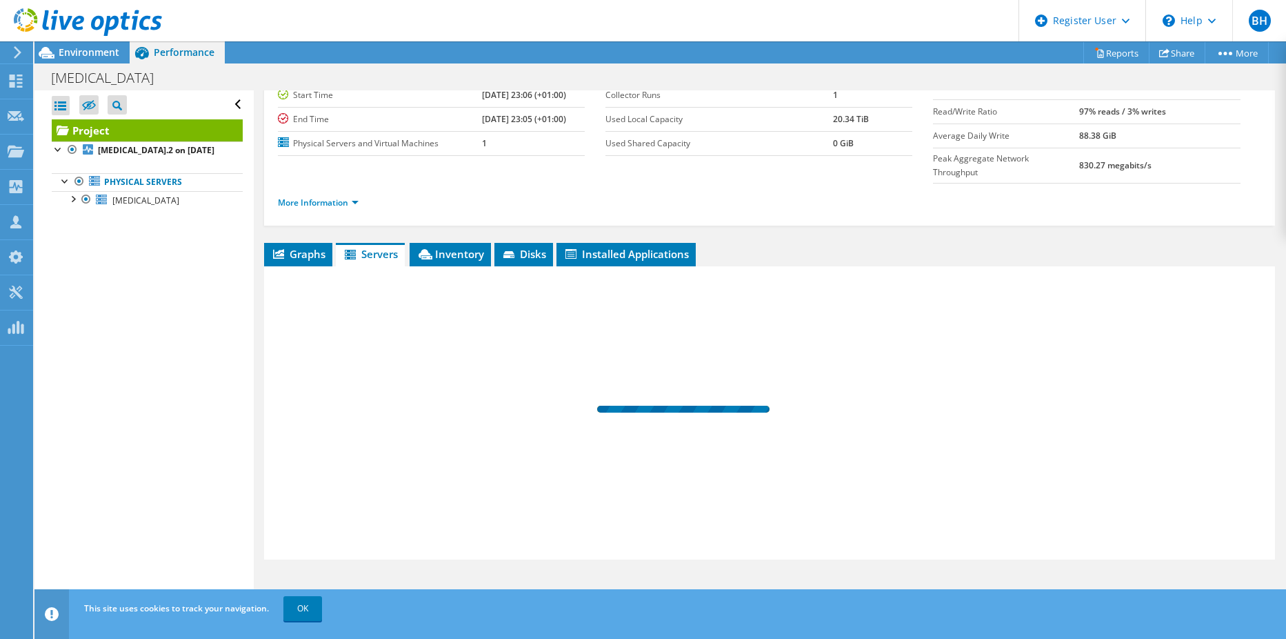
scroll to position [93, 0]
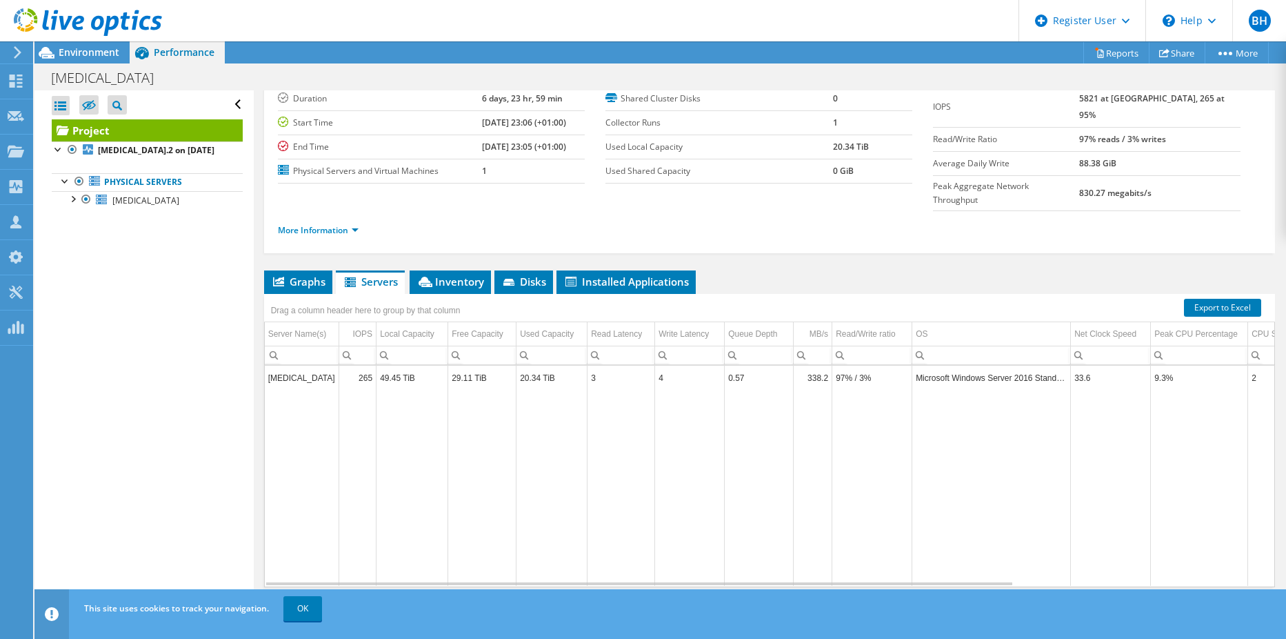
click at [310, 234] on div "Project Details Prepared for: [PERSON_NAME], [EMAIL_ADDRESS][DOMAIN_NAME] Accou…" at bounding box center [770, 318] width 1032 height 642
click at [310, 274] on span "Graphs" at bounding box center [298, 281] width 54 height 14
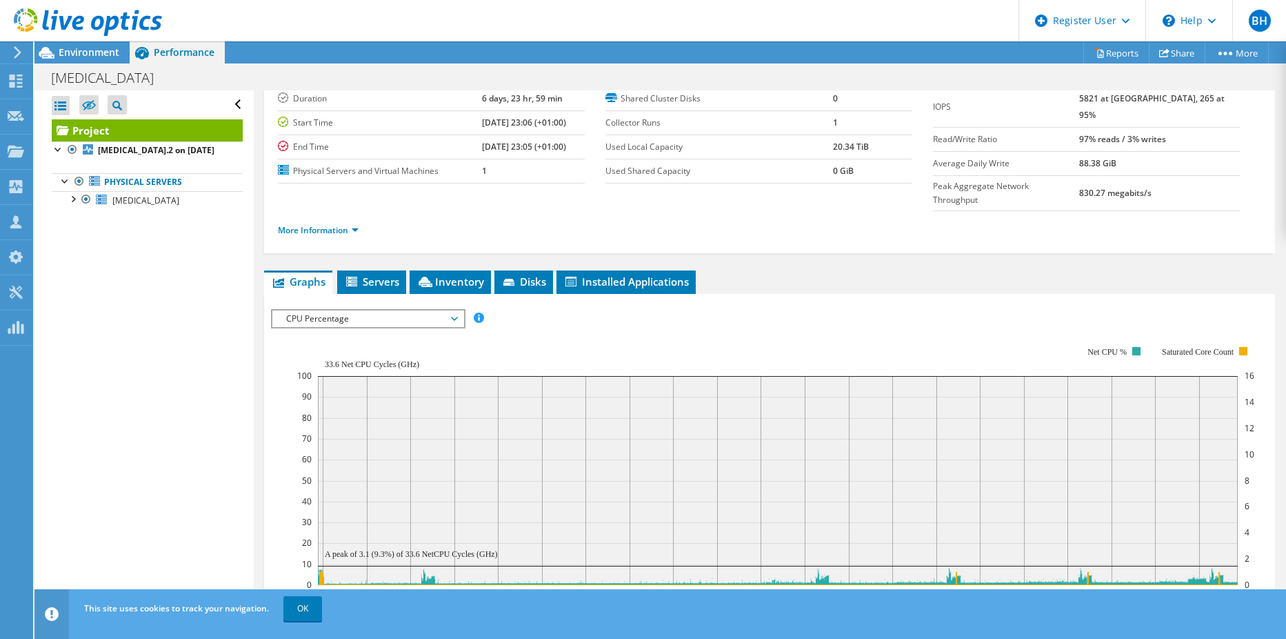
scroll to position [138, 0]
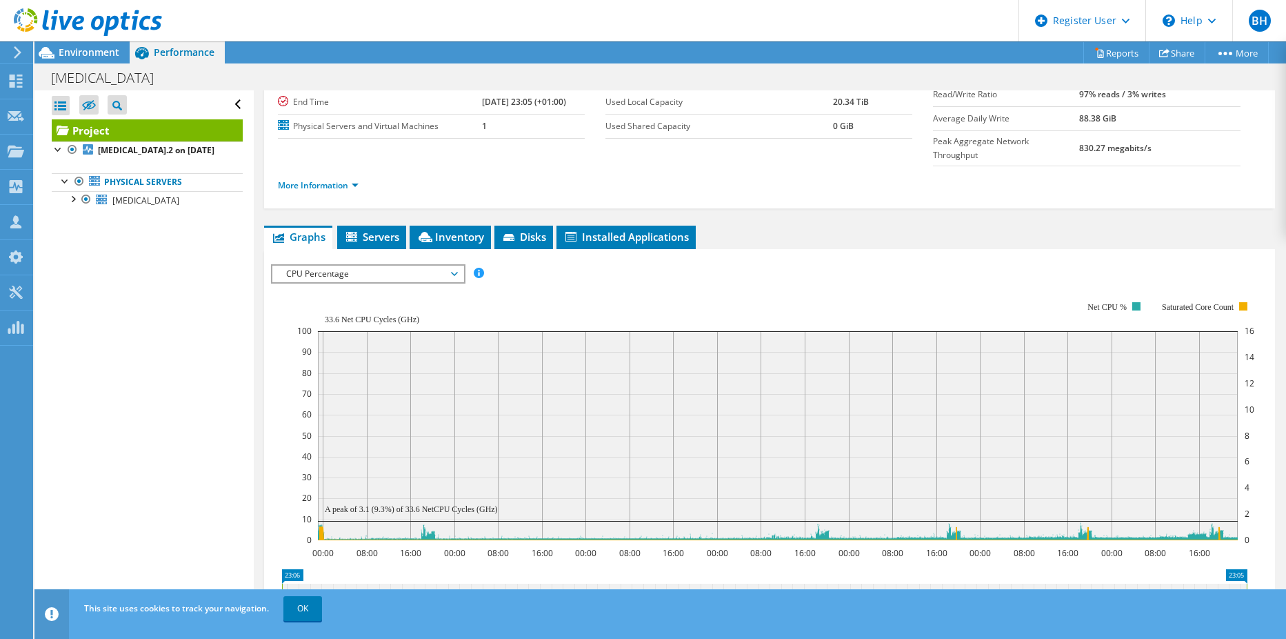
click at [347, 266] on span "CPU Percentage" at bounding box center [367, 274] width 177 height 17
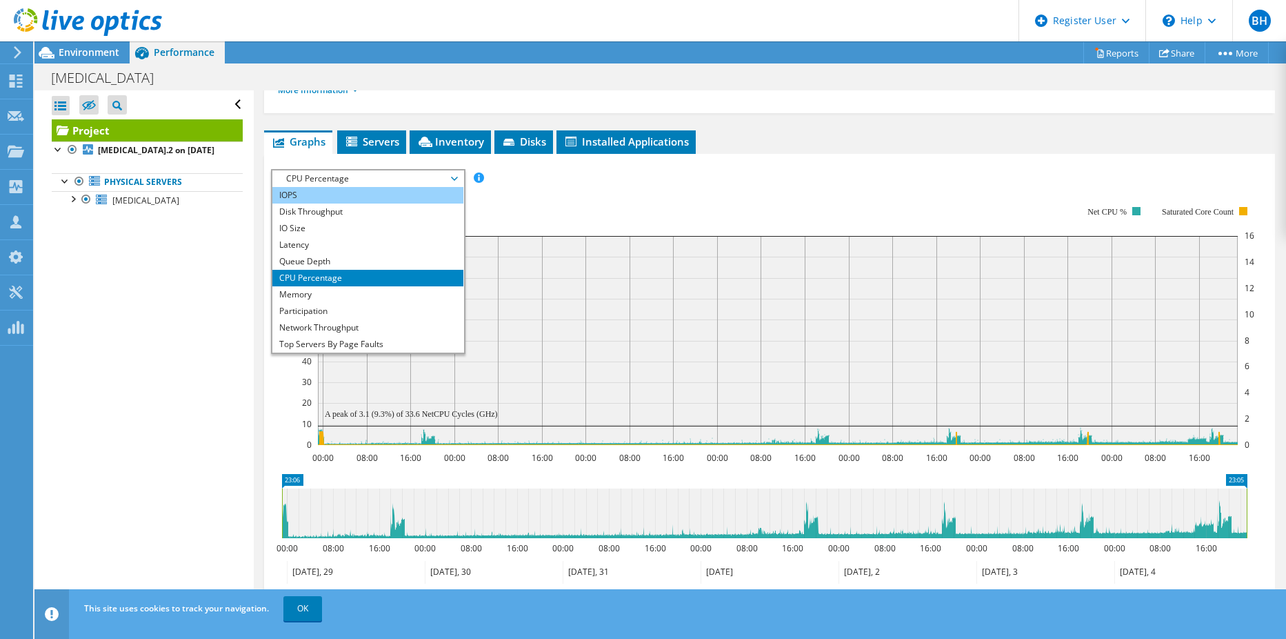
scroll to position [201, 0]
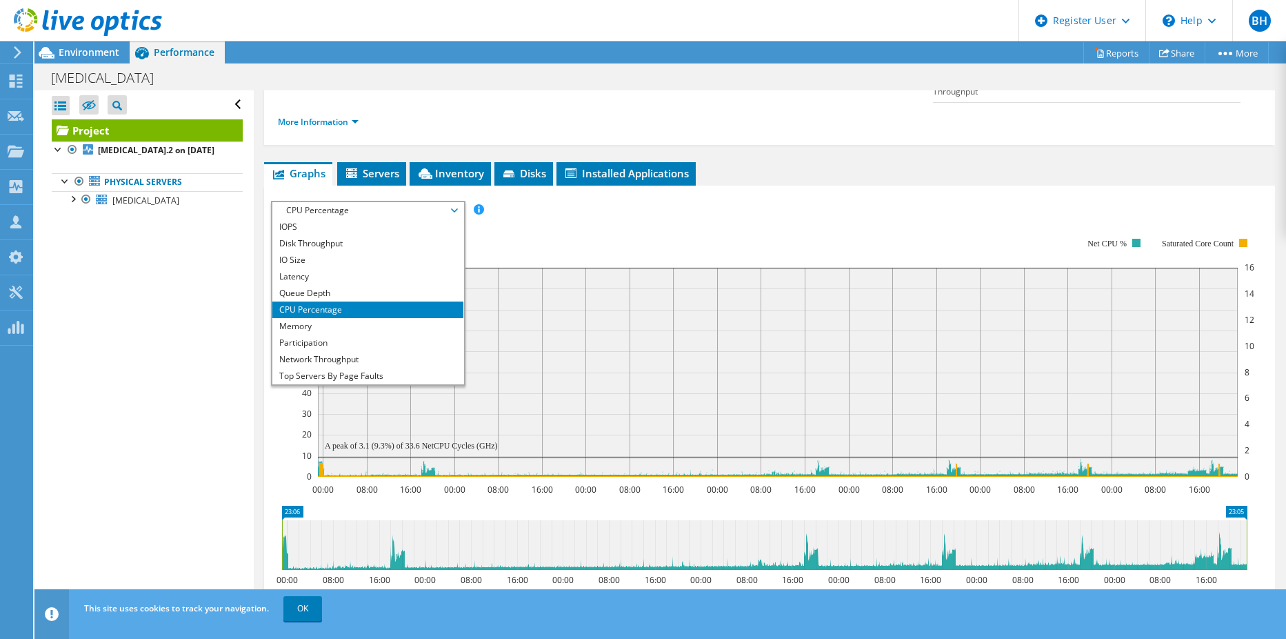
drag, startPoint x: 506, startPoint y: 211, endPoint x: 433, endPoint y: 181, distance: 79.2
click at [489, 219] on rect at bounding box center [775, 357] width 957 height 276
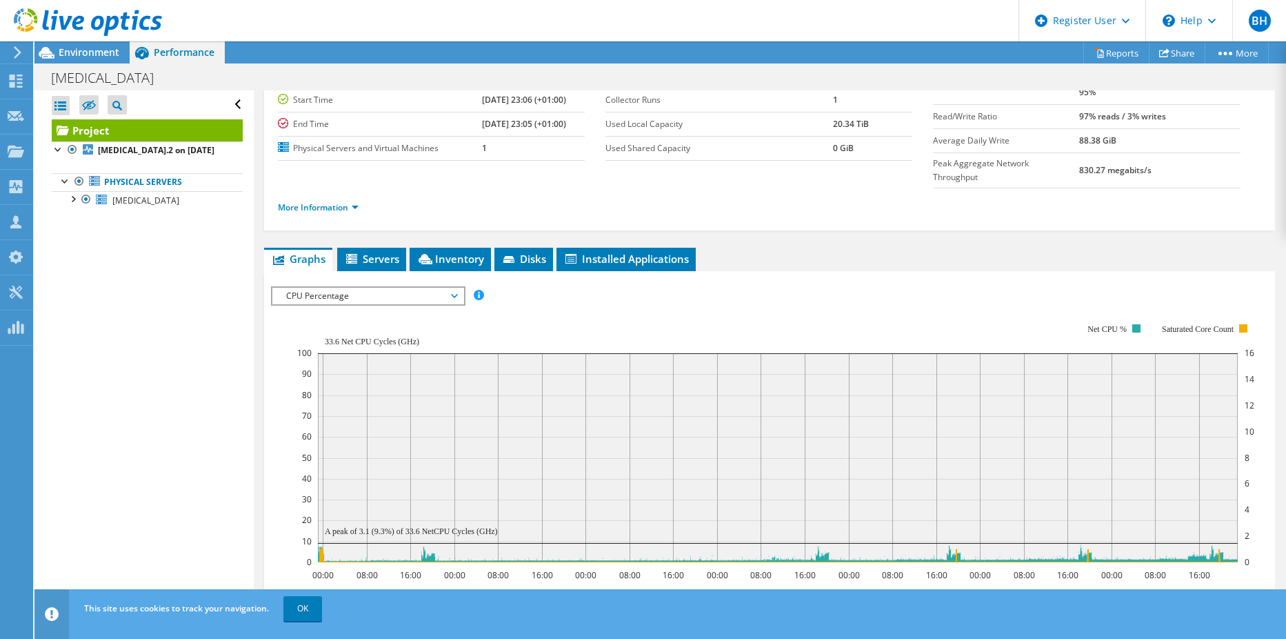
scroll to position [0, 0]
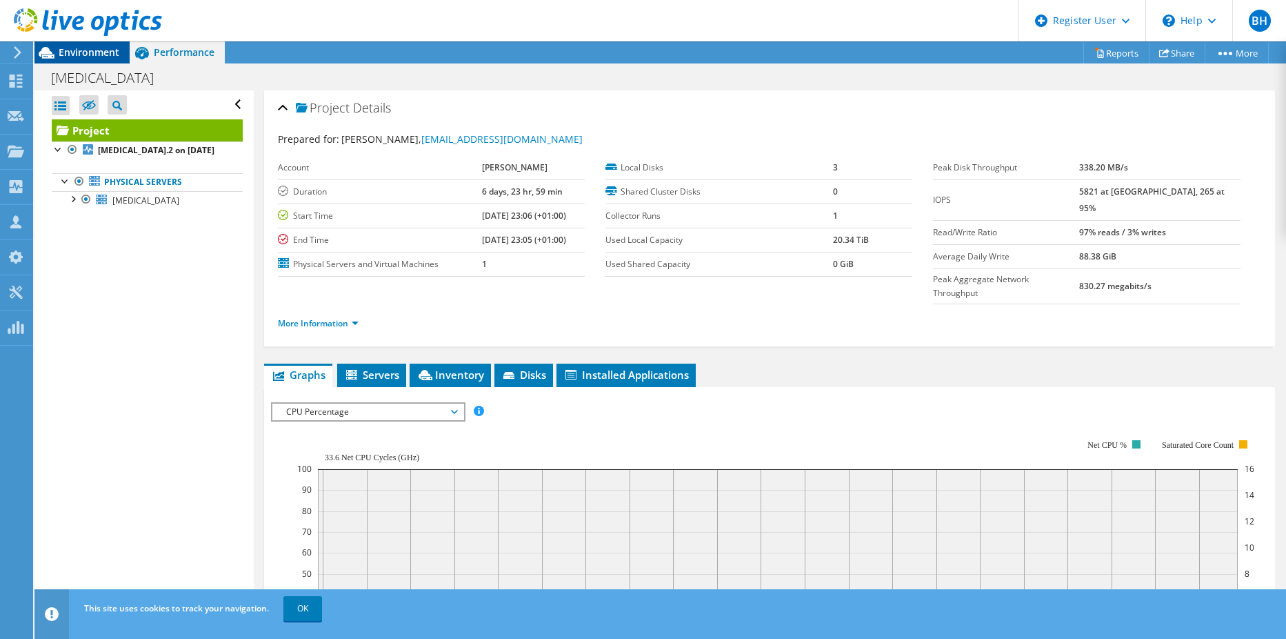
click at [98, 47] on span "Environment" at bounding box center [89, 52] width 61 height 13
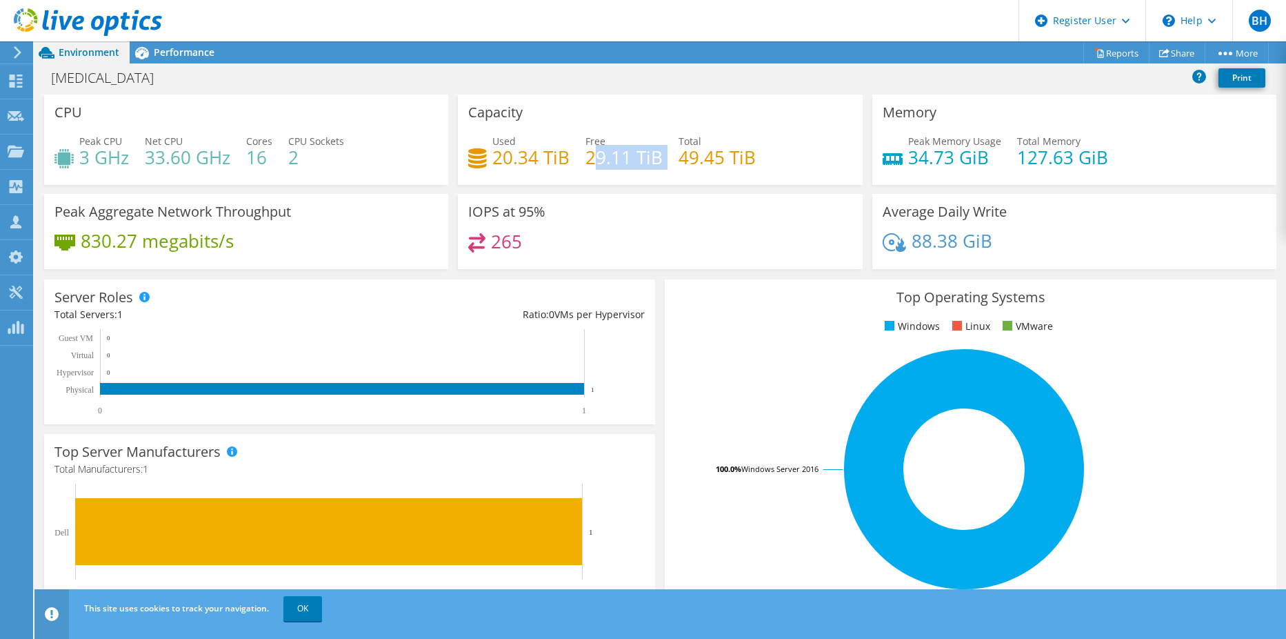
drag, startPoint x: 588, startPoint y: 167, endPoint x: 643, endPoint y: 179, distance: 56.6
click at [643, 179] on div "Capacity Used 20.34 TiB Free 29.11 TiB Total 49.45 TiB" at bounding box center [660, 139] width 404 height 90
click at [639, 181] on div "Capacity Used 20.34 TiB Free 29.11 TiB Total 49.45 TiB" at bounding box center [660, 139] width 404 height 90
click at [199, 57] on span "Performance" at bounding box center [184, 52] width 61 height 13
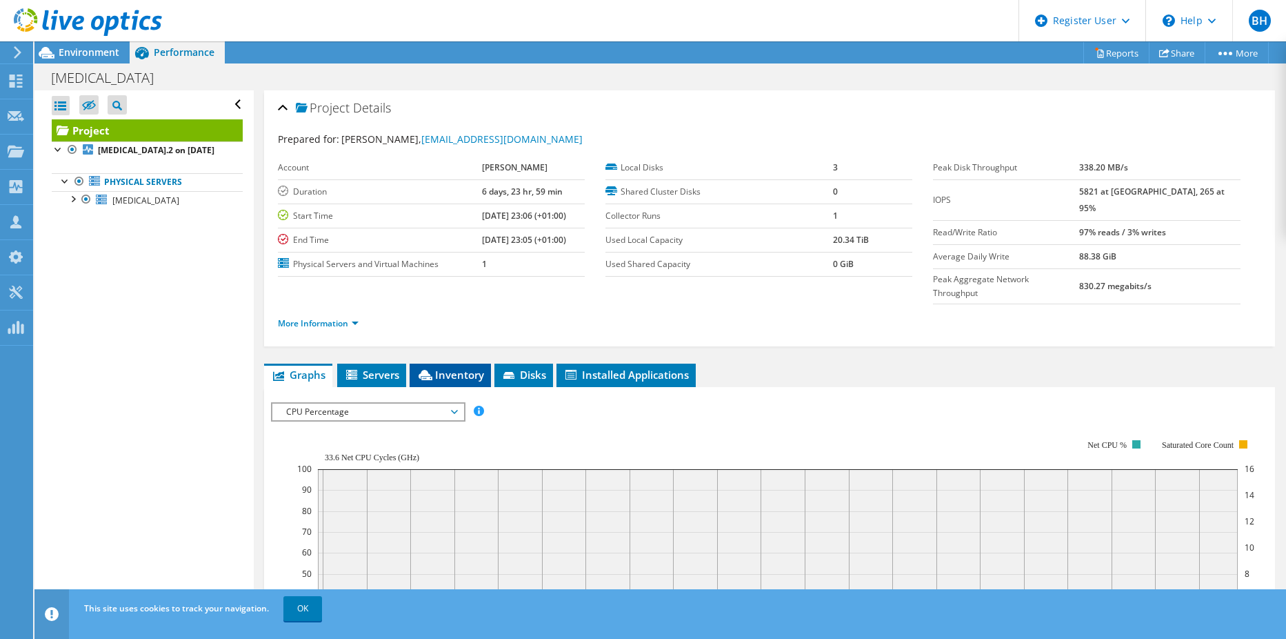
click at [455, 368] on span "Inventory" at bounding box center [451, 375] width 68 height 14
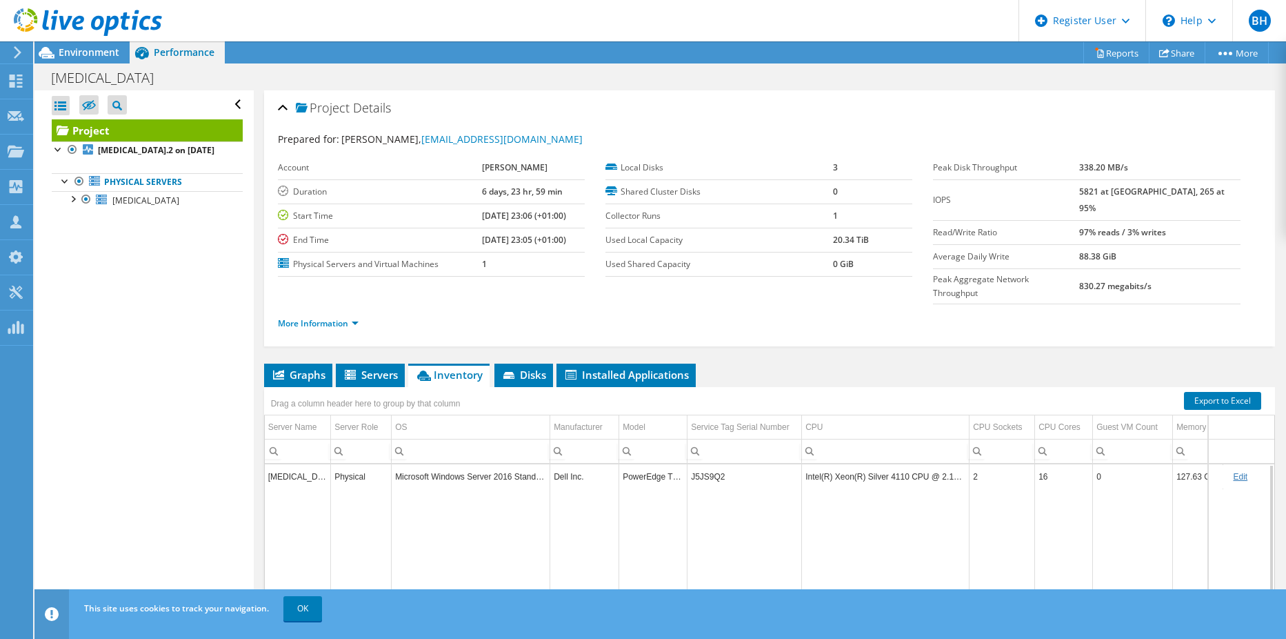
click at [698, 464] on td "J5JS9Q2" at bounding box center [745, 476] width 114 height 24
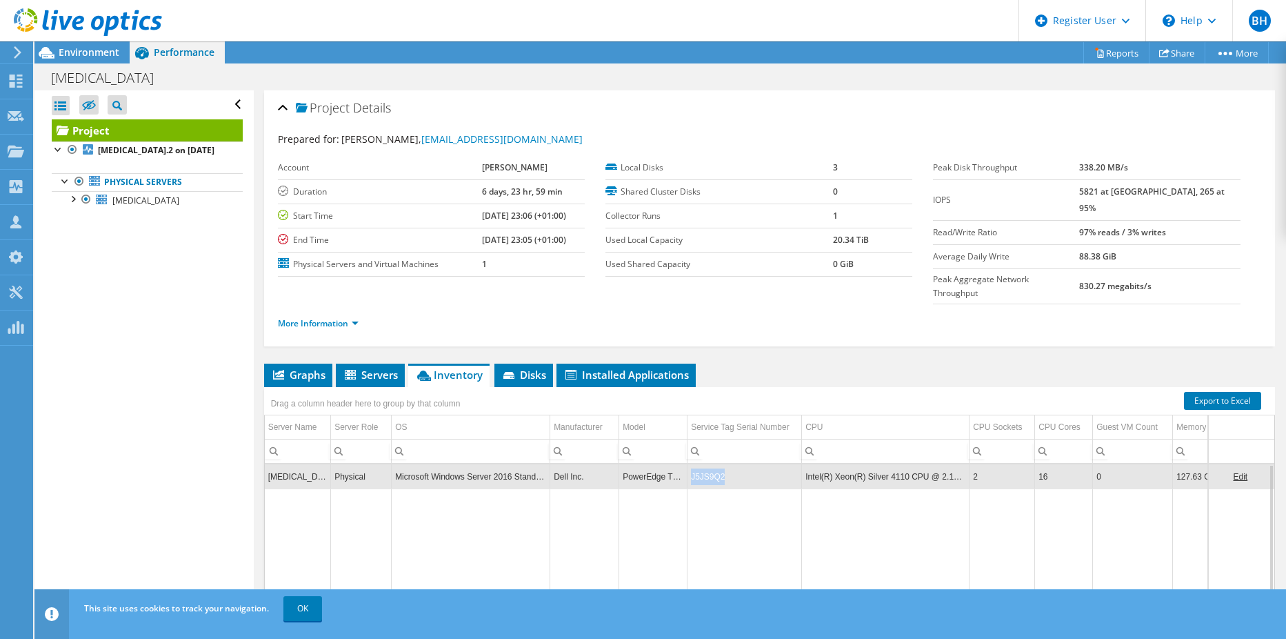
click at [698, 464] on td "J5JS9Q2" at bounding box center [745, 476] width 114 height 24
copy td "J5JS9Q2"
click at [352, 363] on li "Servers" at bounding box center [370, 374] width 69 height 23
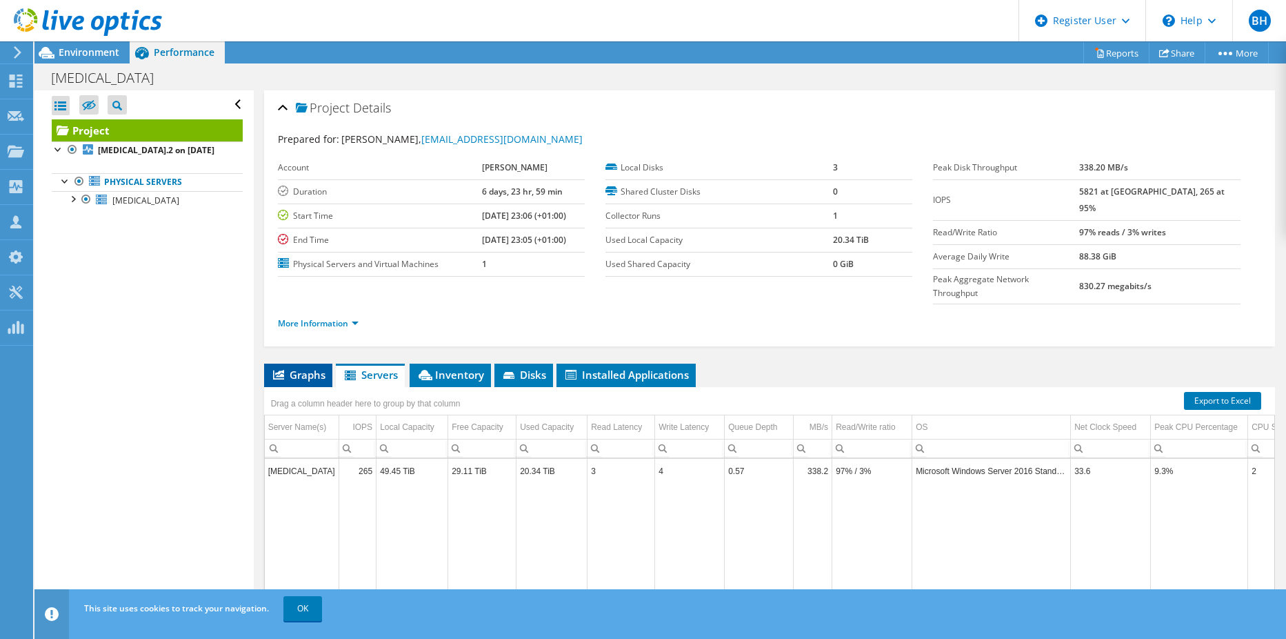
click at [297, 368] on span "Graphs" at bounding box center [298, 375] width 54 height 14
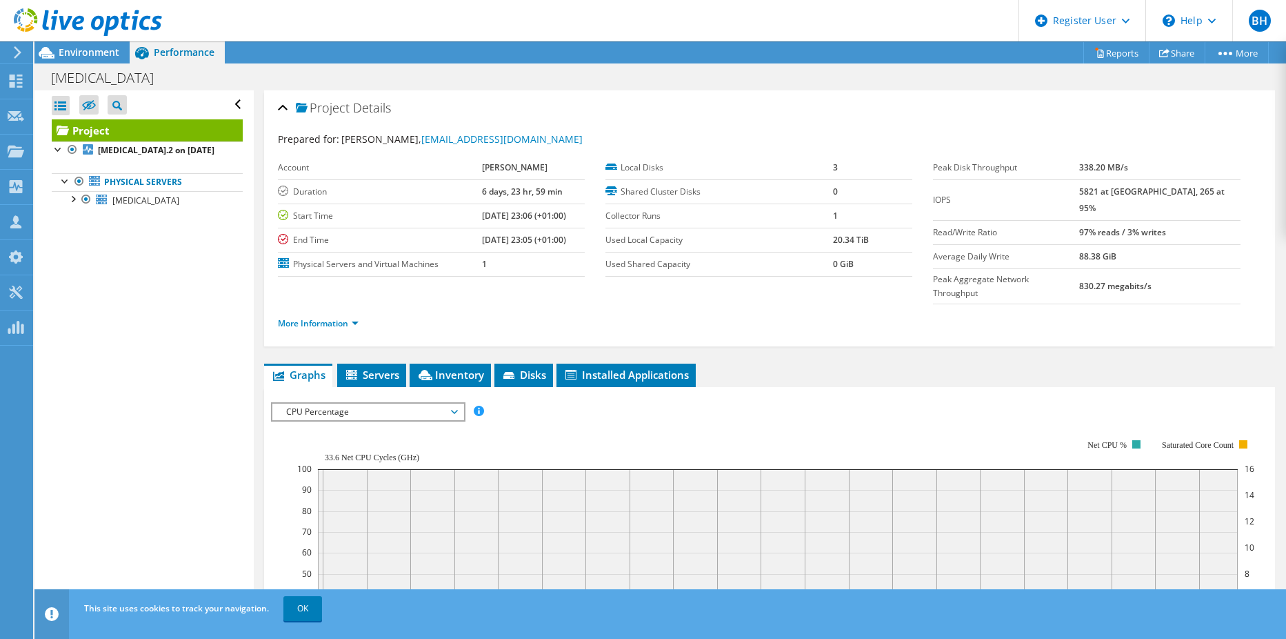
click at [346, 403] on span "CPU Percentage" at bounding box center [367, 411] width 177 height 17
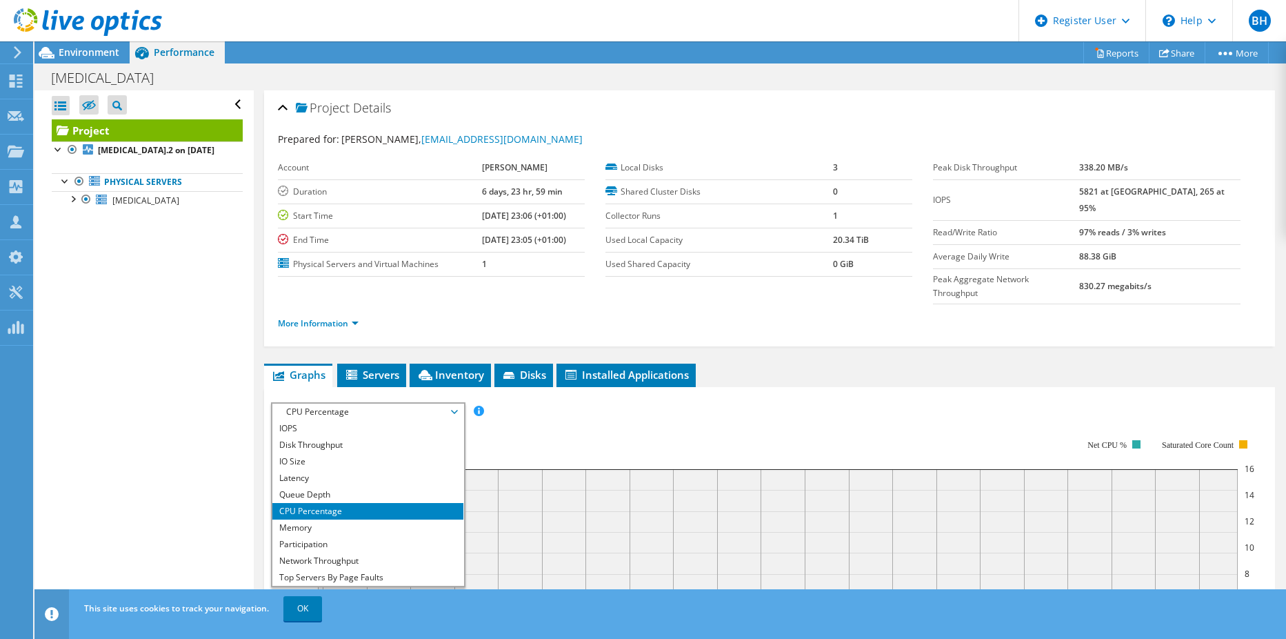
click at [156, 287] on div "Open All Close All Hide Excluded Nodes Project Tree Filter" at bounding box center [143, 350] width 219 height 521
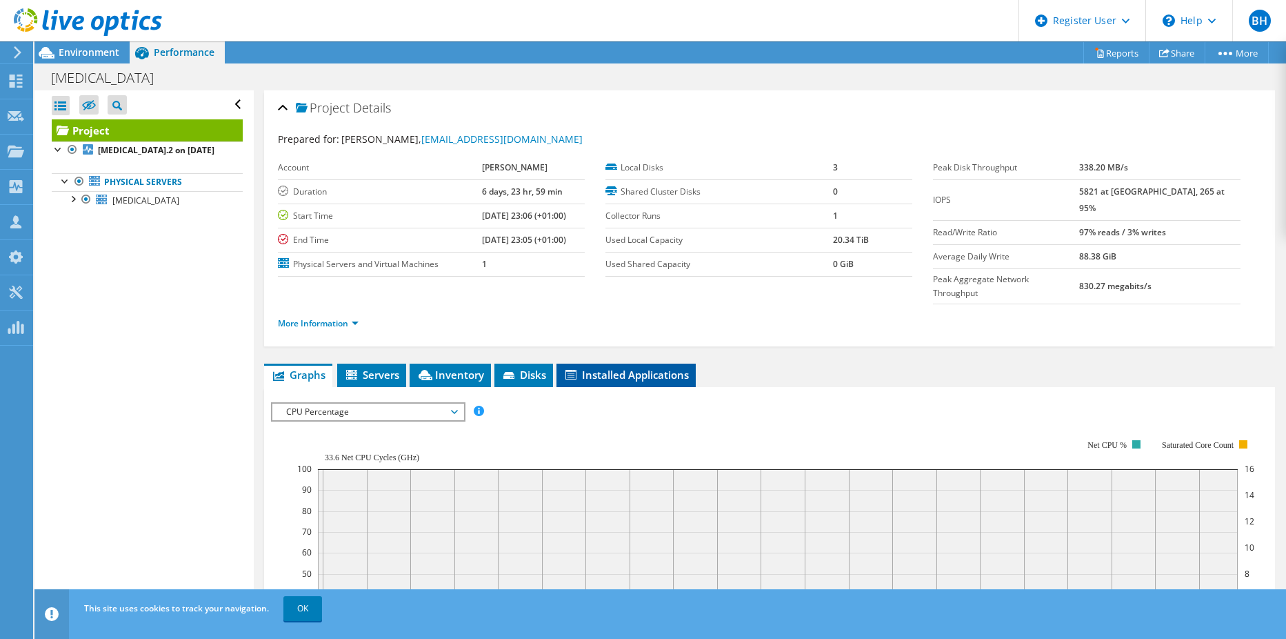
click at [598, 368] on span "Installed Applications" at bounding box center [626, 375] width 126 height 14
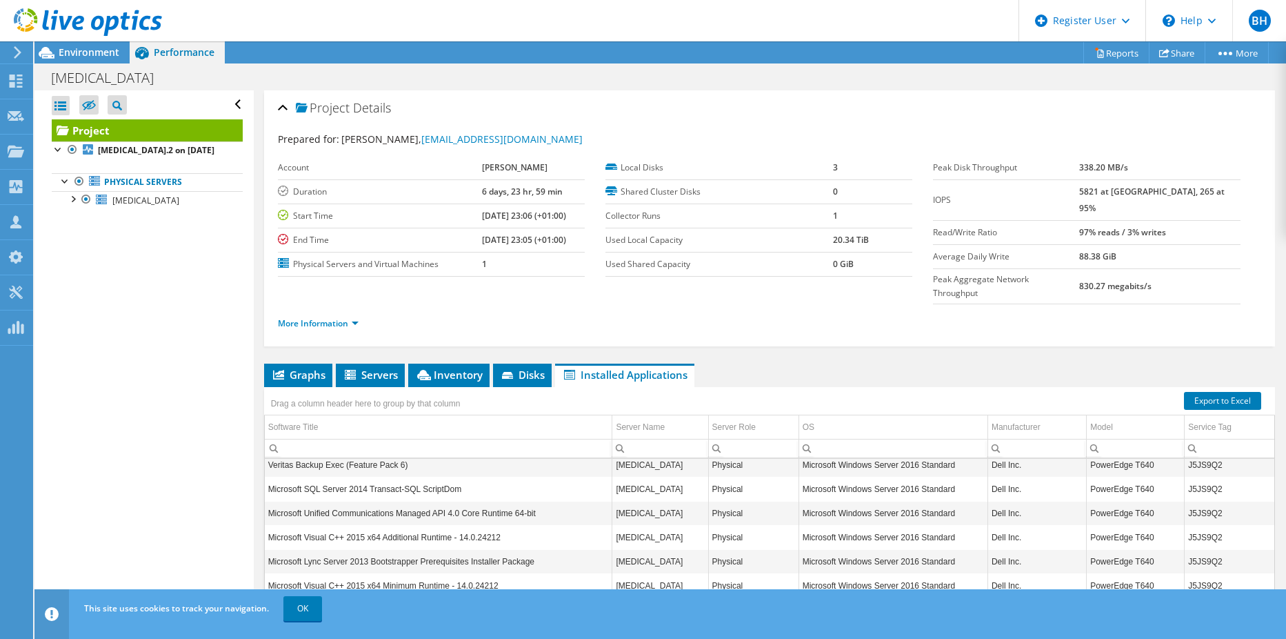
scroll to position [3403, 0]
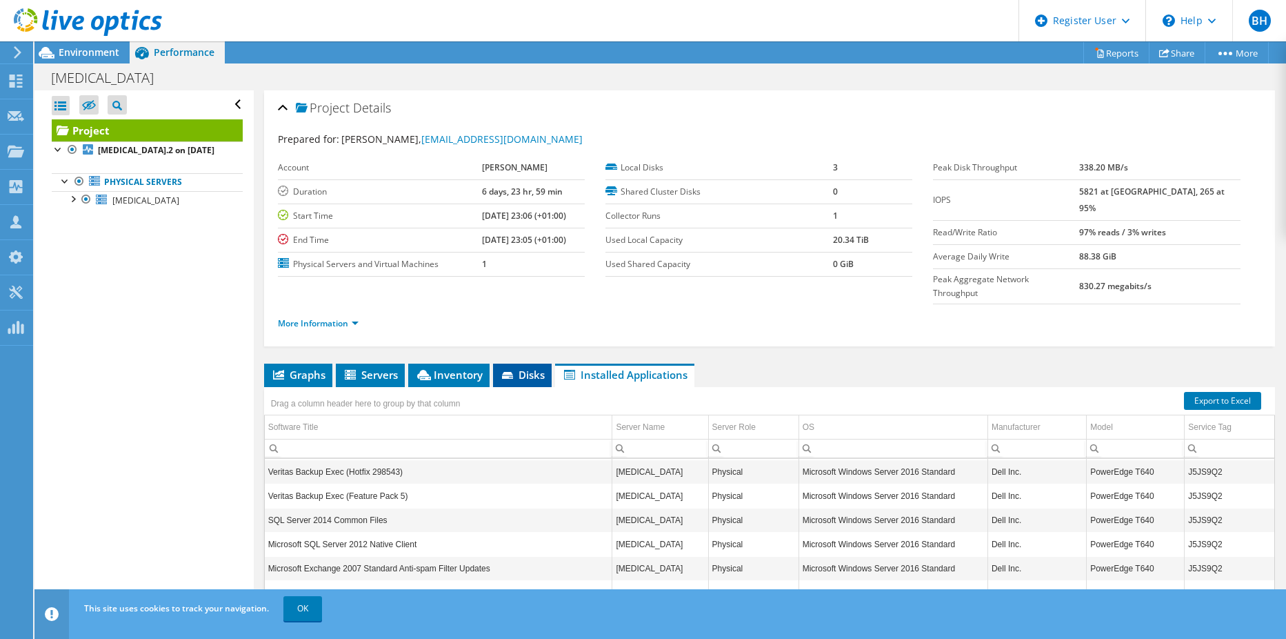
click at [503, 372] on icon at bounding box center [509, 376] width 14 height 9
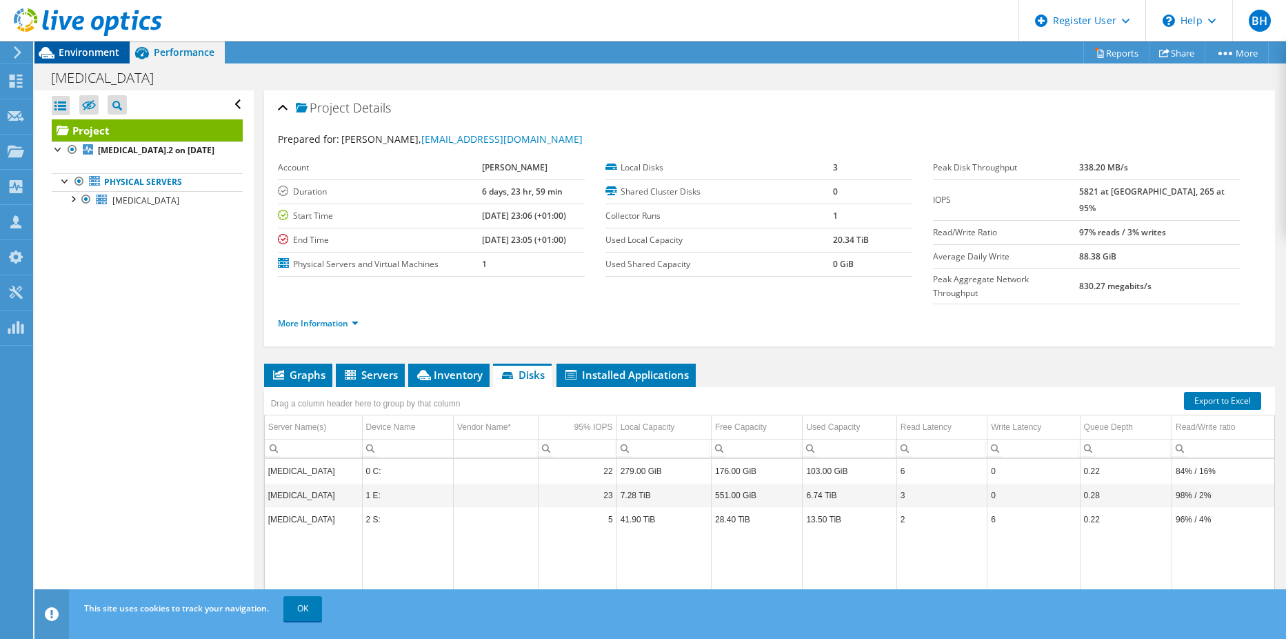
drag, startPoint x: 58, startPoint y: 50, endPoint x: 77, endPoint y: 50, distance: 19.3
click at [59, 50] on div "Environment" at bounding box center [81, 52] width 95 height 22
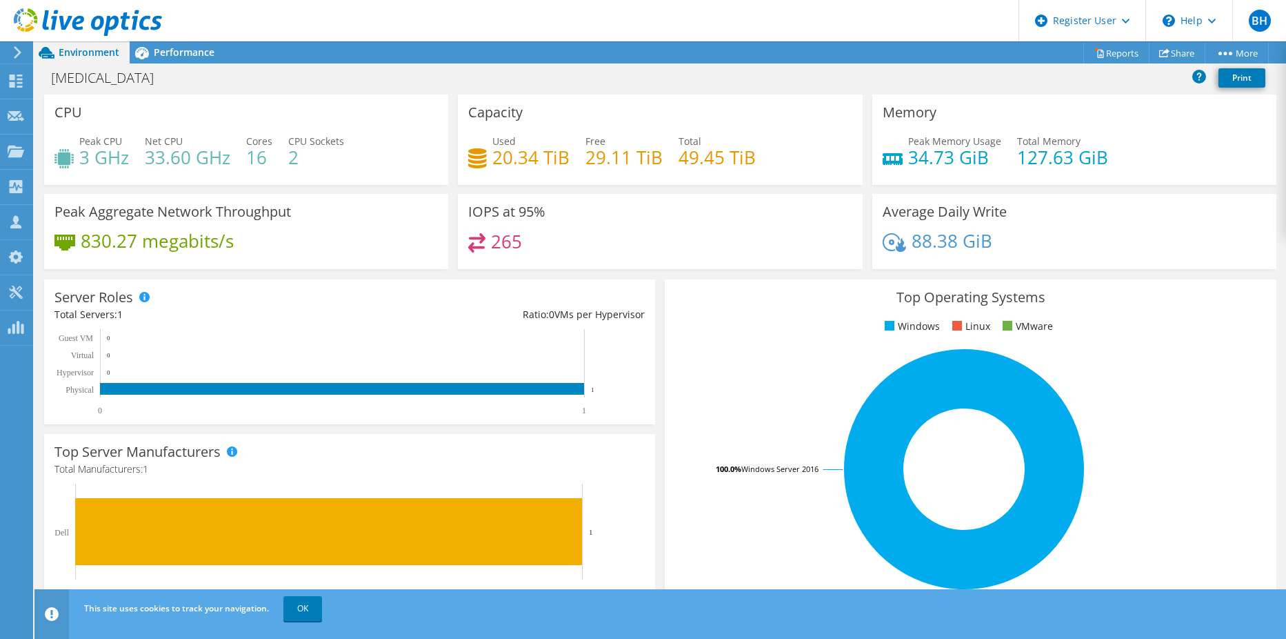
drag, startPoint x: 463, startPoint y: 244, endPoint x: 348, endPoint y: 251, distance: 115.4
click at [461, 245] on div "IOPS at 95% 265" at bounding box center [660, 231] width 404 height 75
drag, startPoint x: 896, startPoint y: 157, endPoint x: 1105, endPoint y: 166, distance: 209.1
click at [1105, 166] on div "Peak Memory Usage 34.73 GiB Total Memory 127.63 GiB" at bounding box center [1074, 156] width 383 height 45
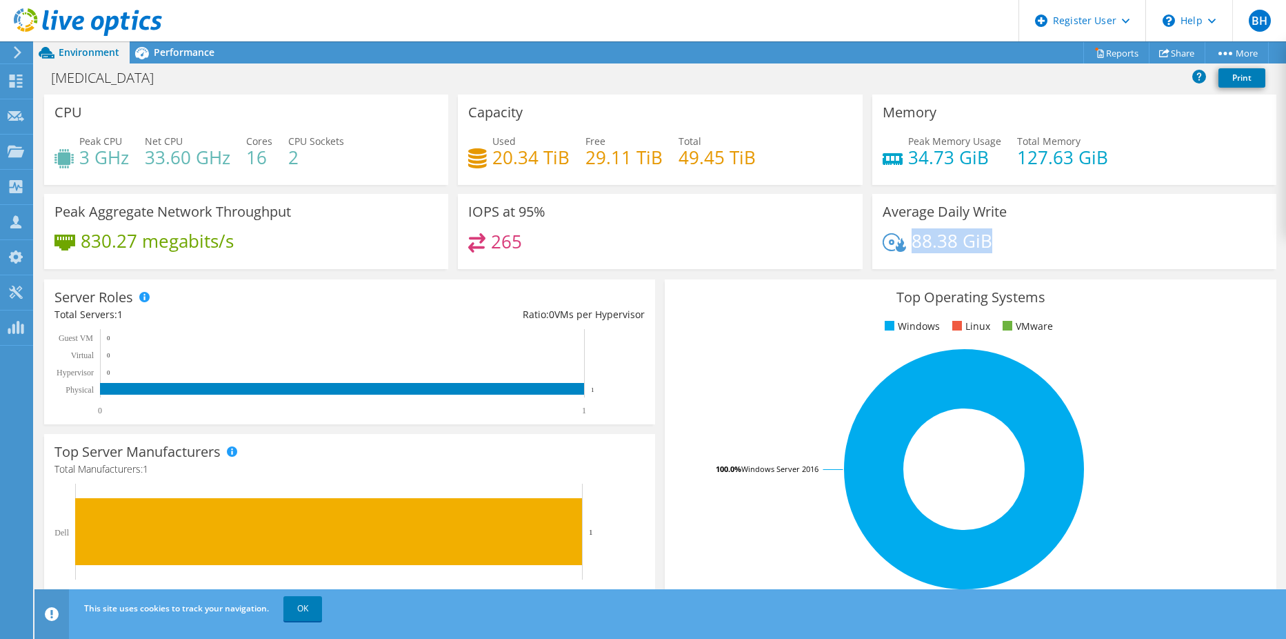
drag, startPoint x: 910, startPoint y: 244, endPoint x: 999, endPoint y: 246, distance: 89.0
click at [999, 246] on div "88.38 GiB" at bounding box center [1074, 247] width 383 height 29
drag, startPoint x: 575, startPoint y: 158, endPoint x: 748, endPoint y: 163, distance: 173.2
click at [748, 163] on div "Used 20.34 TiB Free 29.11 TiB Total 49.45 TiB" at bounding box center [659, 156] width 383 height 45
click at [603, 170] on div "Used 20.34 TiB Free 29.11 TiB Total 49.45 TiB" at bounding box center [659, 156] width 383 height 45
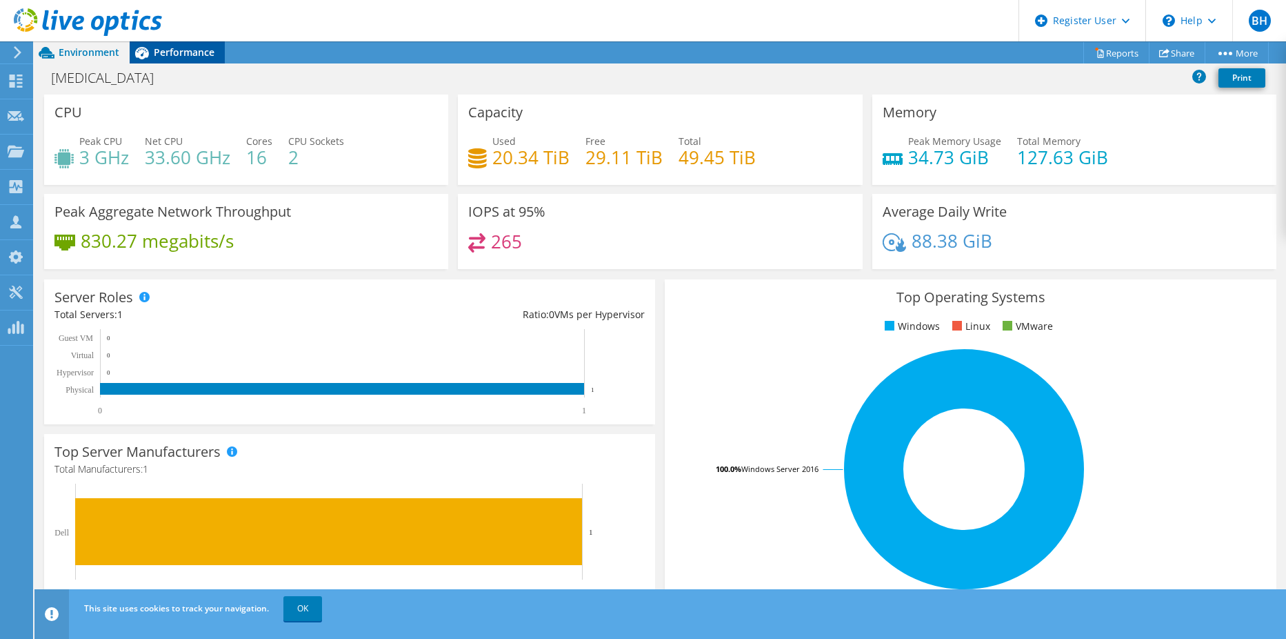
click at [169, 51] on span "Performance" at bounding box center [184, 52] width 61 height 13
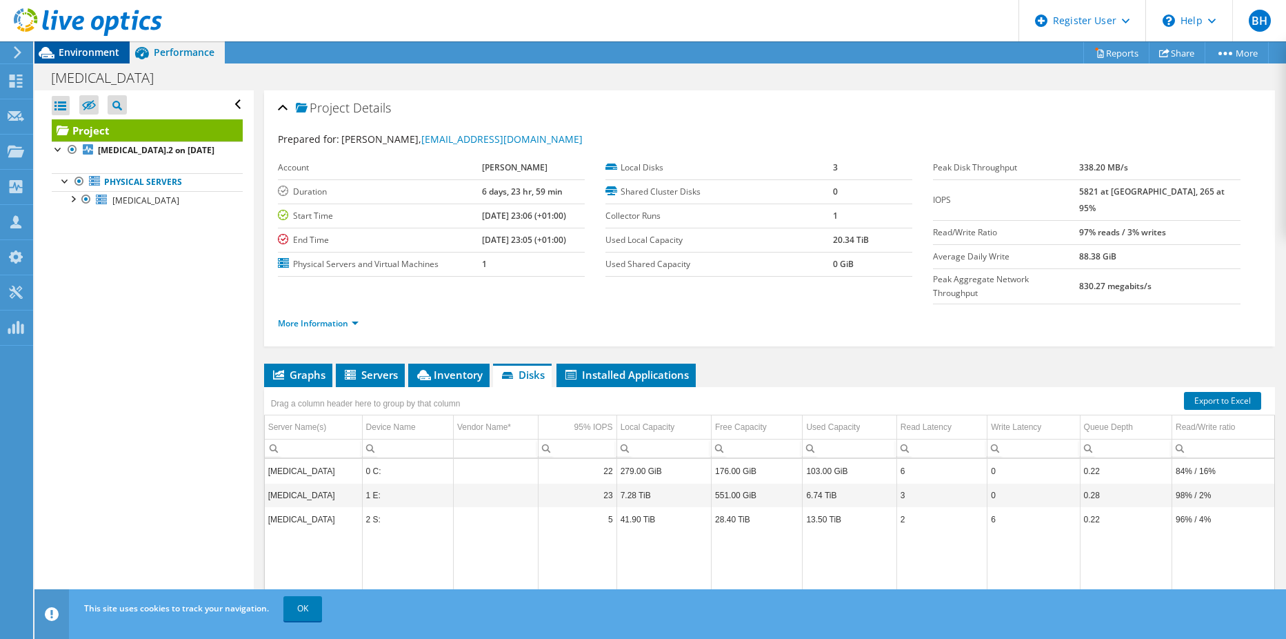
click at [113, 54] on span "Environment" at bounding box center [89, 52] width 61 height 13
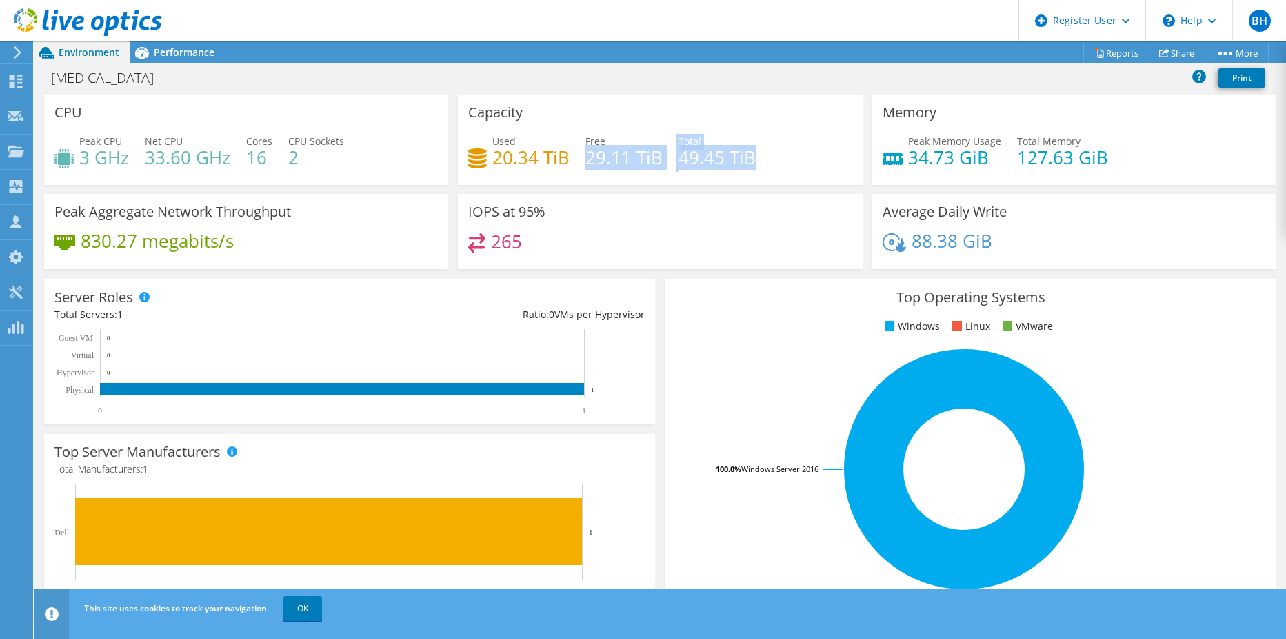
drag, startPoint x: 583, startPoint y: 156, endPoint x: 727, endPoint y: 170, distance: 144.1
click at [741, 170] on div "Used 20.34 TiB Free 29.11 TiB Total 49.45 TiB" at bounding box center [659, 156] width 383 height 45
drag, startPoint x: 727, startPoint y: 170, endPoint x: 496, endPoint y: 163, distance: 231.1
click at [496, 163] on div "Used 20.34 TiB Free 29.11 TiB Total 49.45 TiB" at bounding box center [659, 156] width 383 height 45
click at [487, 159] on div "Used 20.34 TiB" at bounding box center [518, 149] width 101 height 31
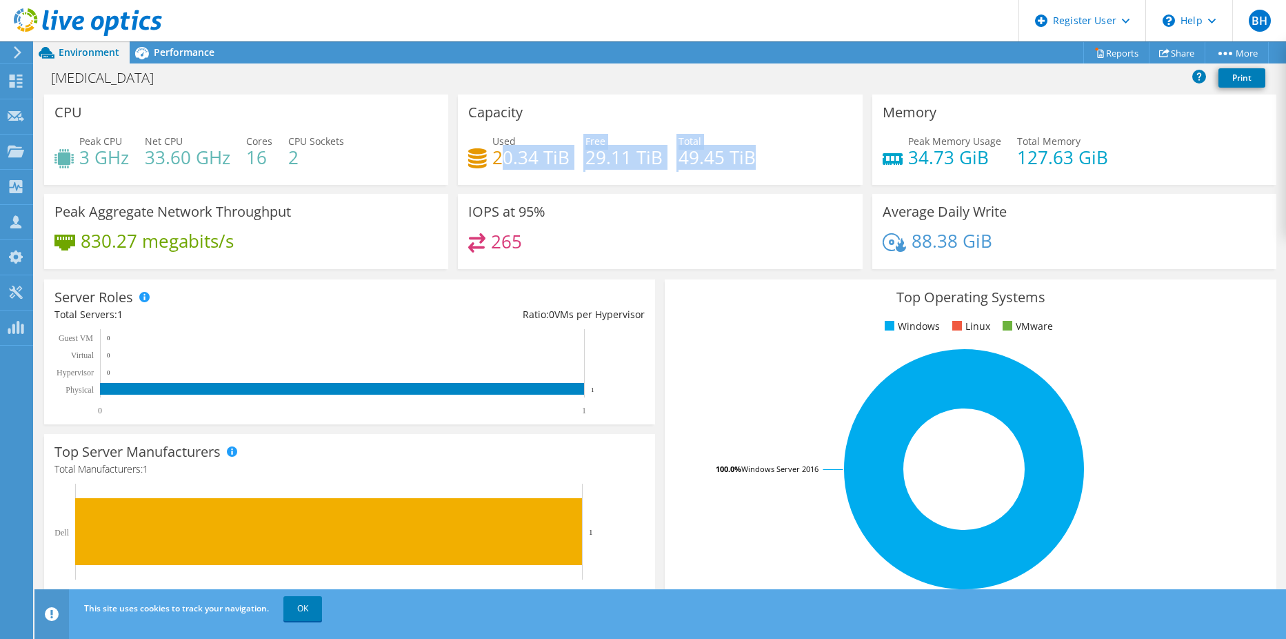
drag, startPoint x: 512, startPoint y: 159, endPoint x: 755, endPoint y: 158, distance: 242.1
click at [755, 158] on div "Used 20.34 TiB Free 29.11 TiB Total 49.45 TiB" at bounding box center [659, 156] width 383 height 45
drag, startPoint x: 618, startPoint y: 168, endPoint x: 559, endPoint y: 168, distance: 59.3
click at [559, 168] on div "Used 20.34 TiB Free 29.11 TiB Total 49.45 TiB" at bounding box center [659, 156] width 383 height 45
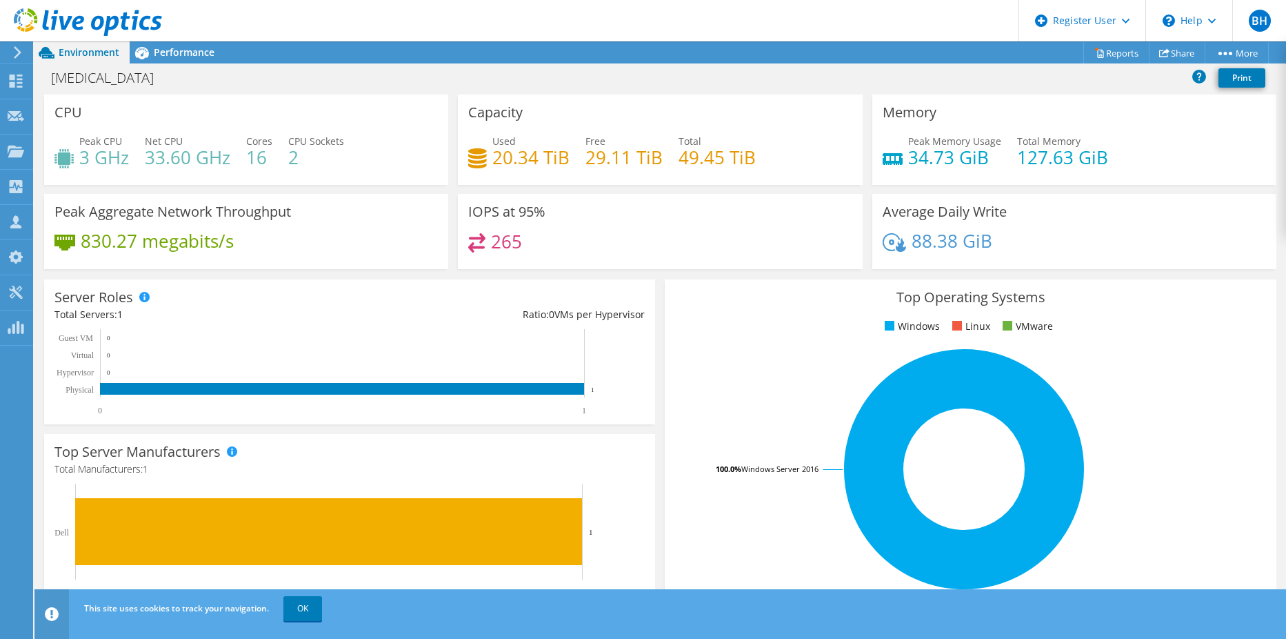
drag, startPoint x: 559, startPoint y: 168, endPoint x: 543, endPoint y: 169, distance: 15.9
click at [543, 165] on h4 "20.34 TiB" at bounding box center [530, 157] width 77 height 15
drag, startPoint x: 543, startPoint y: 169, endPoint x: 492, endPoint y: 159, distance: 52.1
click at [492, 159] on h4 "20.34 TiB" at bounding box center [530, 157] width 77 height 15
drag, startPoint x: 492, startPoint y: 159, endPoint x: 766, endPoint y: 165, distance: 273.9
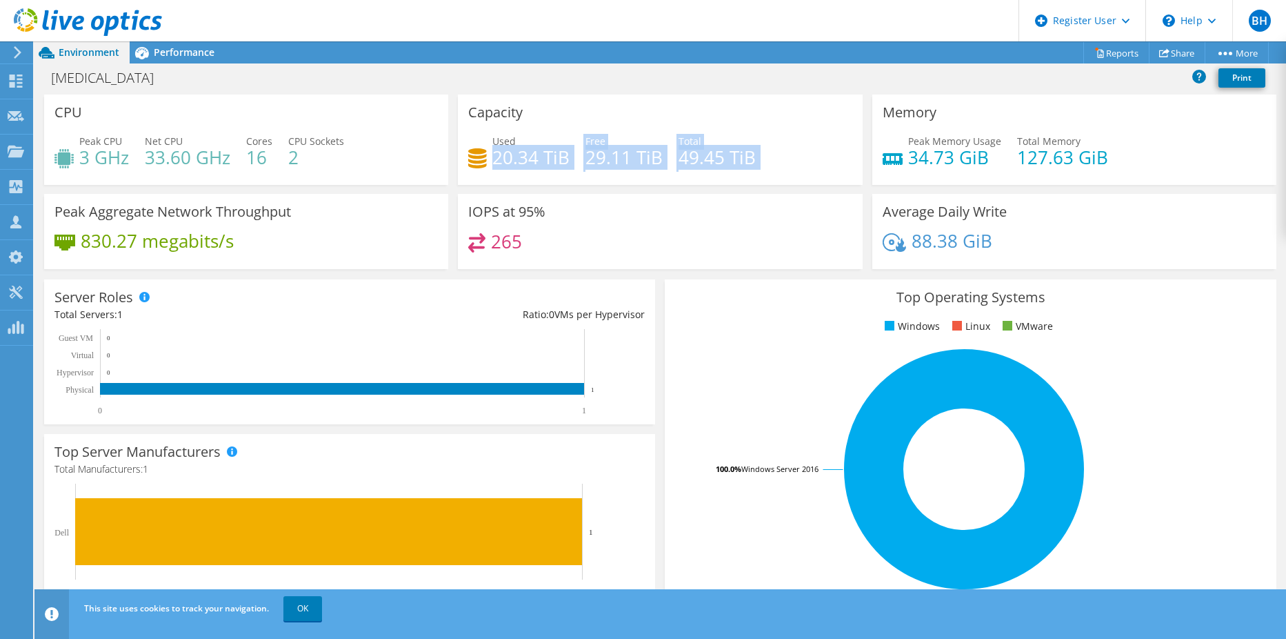
click at [766, 165] on div "Used 20.34 TiB Free 29.11 TiB Total 49.45 TiB" at bounding box center [659, 156] width 383 height 45
click at [765, 165] on div "Used 20.34 TiB Free 29.11 TiB Total 49.45 TiB" at bounding box center [659, 156] width 383 height 45
drag, startPoint x: 490, startPoint y: 153, endPoint x: 764, endPoint y: 176, distance: 274.7
click at [764, 176] on div "Used 20.34 TiB Free 29.11 TiB Total 49.45 TiB" at bounding box center [659, 156] width 383 height 45
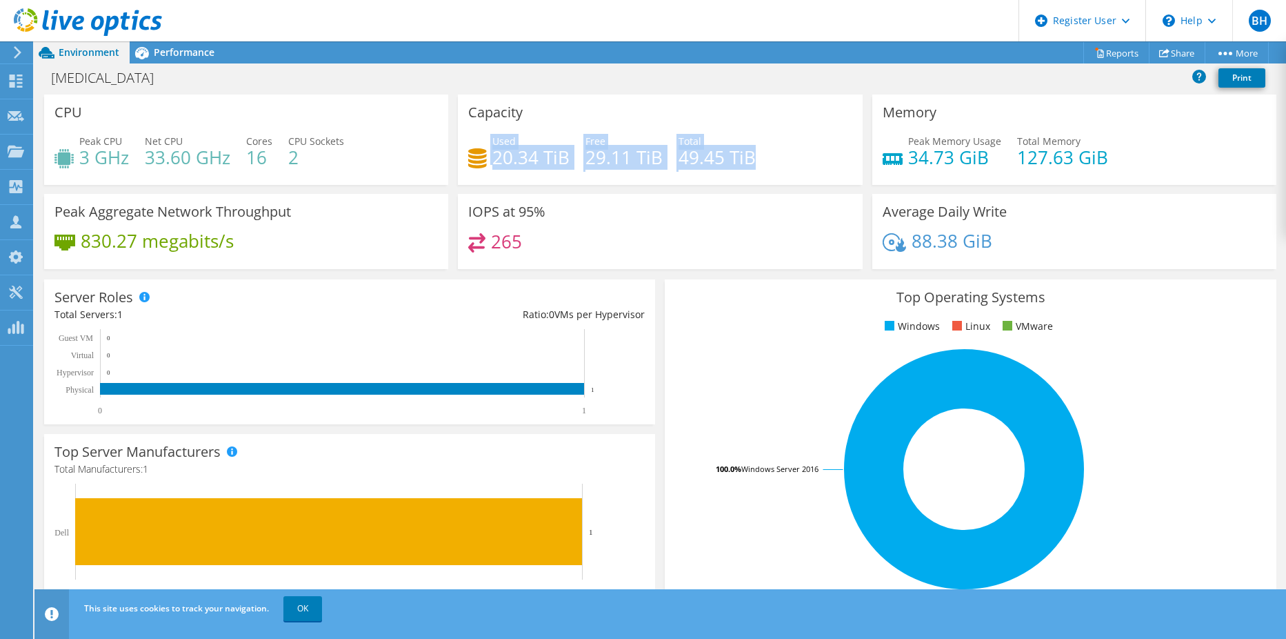
drag, startPoint x: 765, startPoint y: 170, endPoint x: 477, endPoint y: 158, distance: 287.8
click at [477, 158] on div "Used 20.34 TiB Free 29.11 TiB Total 49.45 TiB" at bounding box center [659, 156] width 383 height 45
click at [602, 191] on div "Capacity Used 20.34 TiB Free 29.11 TiB Total 49.45 TiB" at bounding box center [660, 143] width 414 height 99
drag, startPoint x: 476, startPoint y: 150, endPoint x: 826, endPoint y: 169, distance: 350.2
click at [826, 169] on div "Used 20.34 TiB Free 29.11 TiB Total 49.45 TiB" at bounding box center [659, 156] width 383 height 45
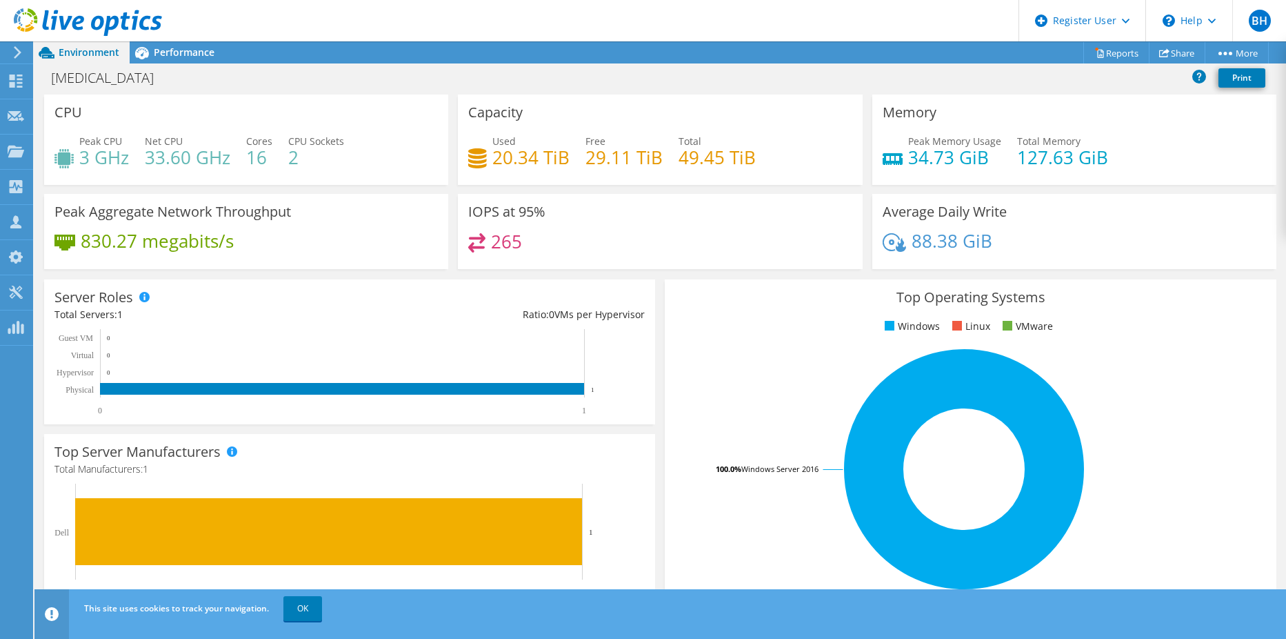
drag, startPoint x: 826, startPoint y: 169, endPoint x: 773, endPoint y: 171, distance: 52.5
click at [774, 169] on div "Used 20.34 TiB Free 29.11 TiB Total 49.45 TiB" at bounding box center [659, 156] width 383 height 45
click at [773, 171] on div "Used 20.34 TiB Free 29.11 TiB Total 49.45 TiB" at bounding box center [659, 156] width 383 height 45
click at [168, 63] on div "[MEDICAL_DATA] Print" at bounding box center [660, 78] width 1252 height 31
click at [177, 57] on span "Performance" at bounding box center [184, 52] width 61 height 13
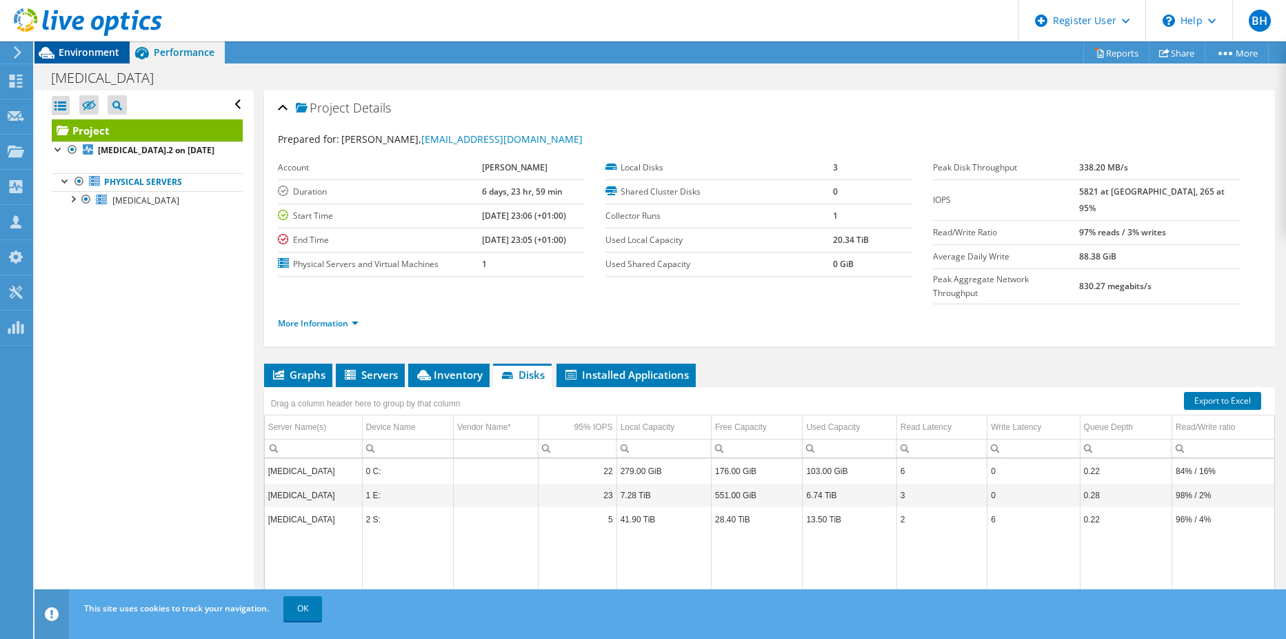
click at [77, 54] on span "Environment" at bounding box center [89, 52] width 61 height 13
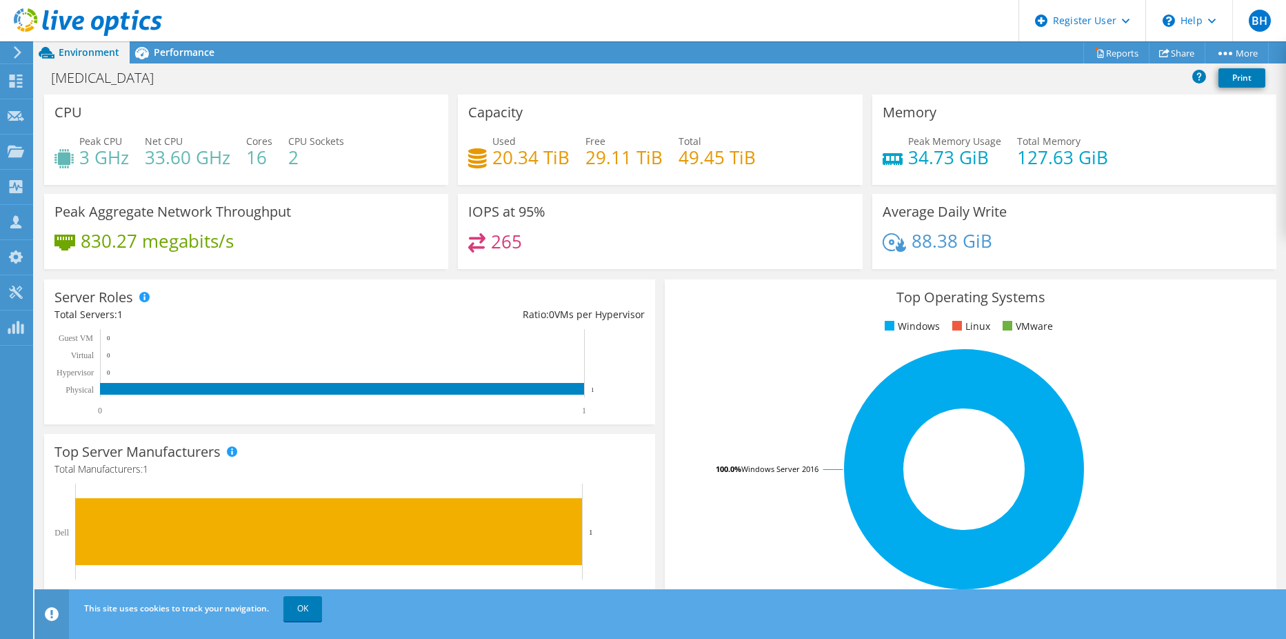
click at [142, 266] on div "Peak Aggregate Network Throughput 830.27 megabits/s" at bounding box center [246, 231] width 404 height 75
click at [168, 55] on span "Performance" at bounding box center [184, 52] width 61 height 13
